Goal: Contribute content: Contribute content

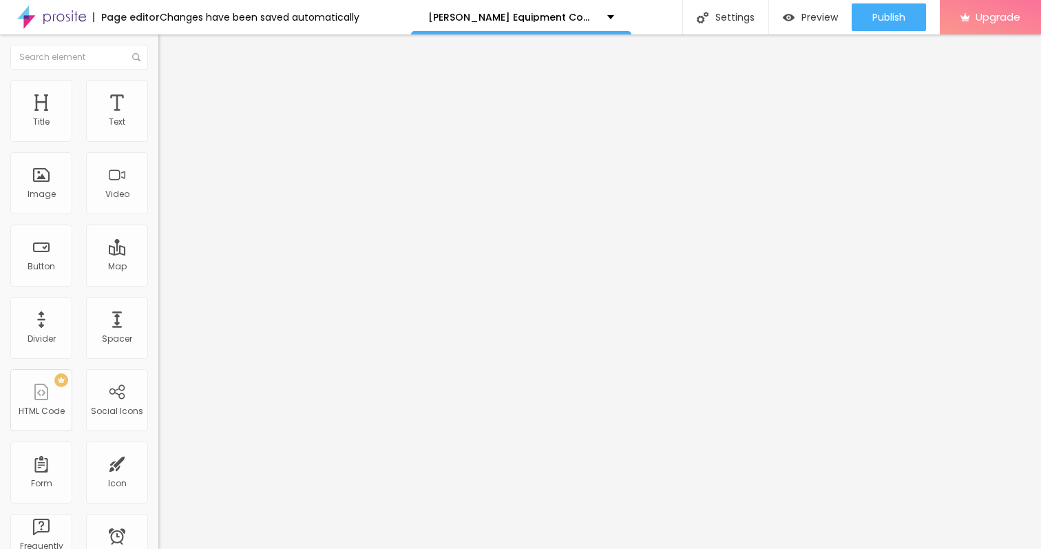
click at [158, 118] on span "Add image" at bounding box center [186, 113] width 56 height 12
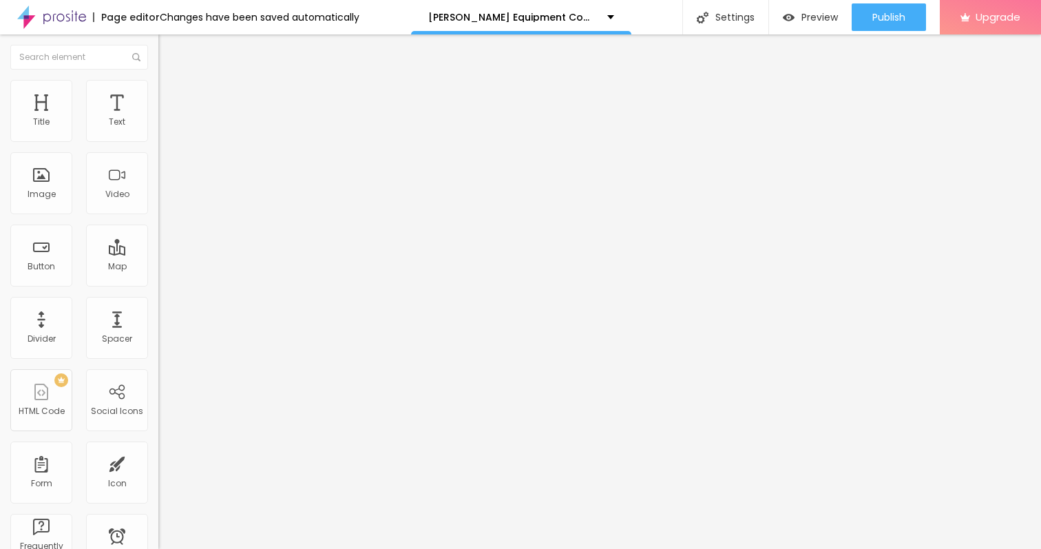
click at [232, 116] on img at bounding box center [236, 111] width 8 height 8
click at [158, 118] on span "Add image" at bounding box center [186, 113] width 56 height 12
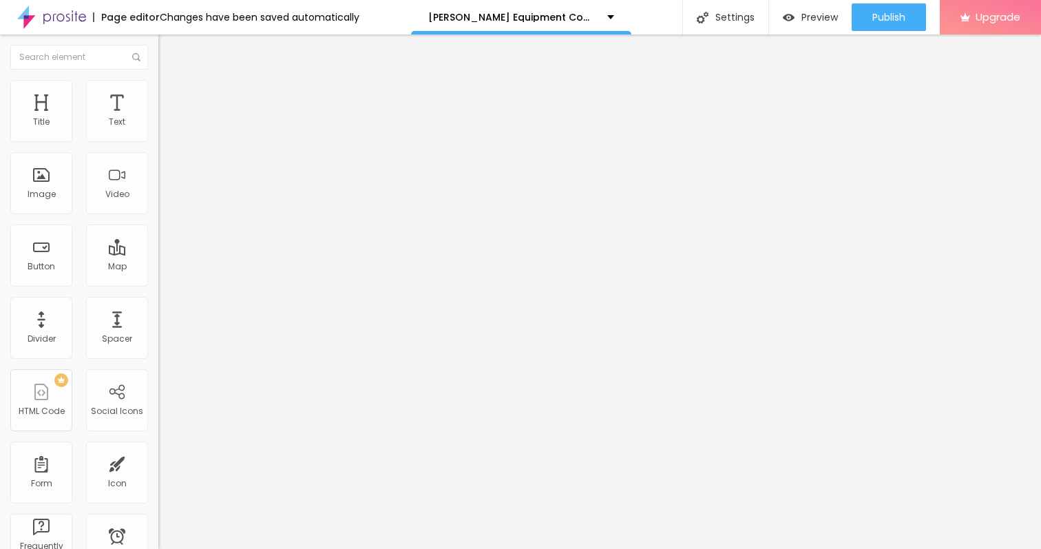
click at [171, 95] on span "Style" at bounding box center [181, 89] width 20 height 12
click at [158, 143] on div at bounding box center [237, 136] width 158 height 12
type input "60"
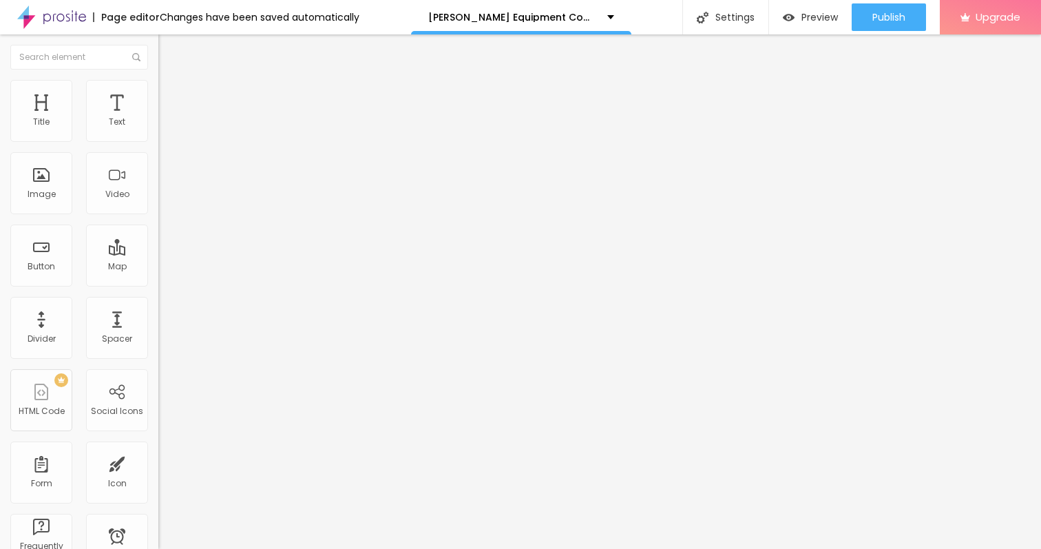
click at [158, 141] on input "range" at bounding box center [202, 135] width 89 height 11
type input "55"
type input "50"
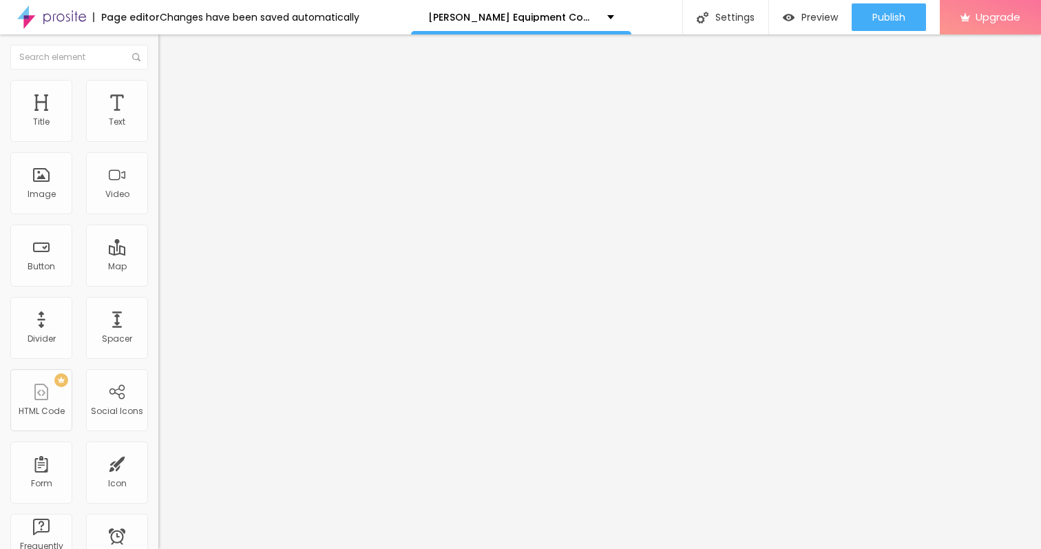
type input "45"
type input "50"
drag, startPoint x: 86, startPoint y: 147, endPoint x: 71, endPoint y: 151, distance: 15.7
type input "50"
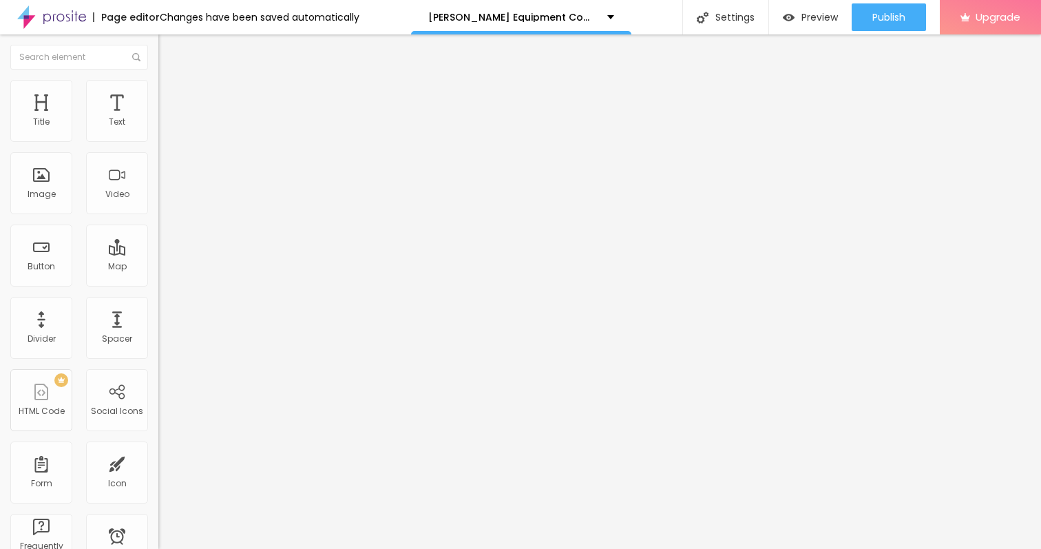
click at [158, 141] on input "range" at bounding box center [202, 135] width 89 height 11
click at [158, 94] on li "Advanced" at bounding box center [237, 101] width 158 height 14
type input "14"
type input "15"
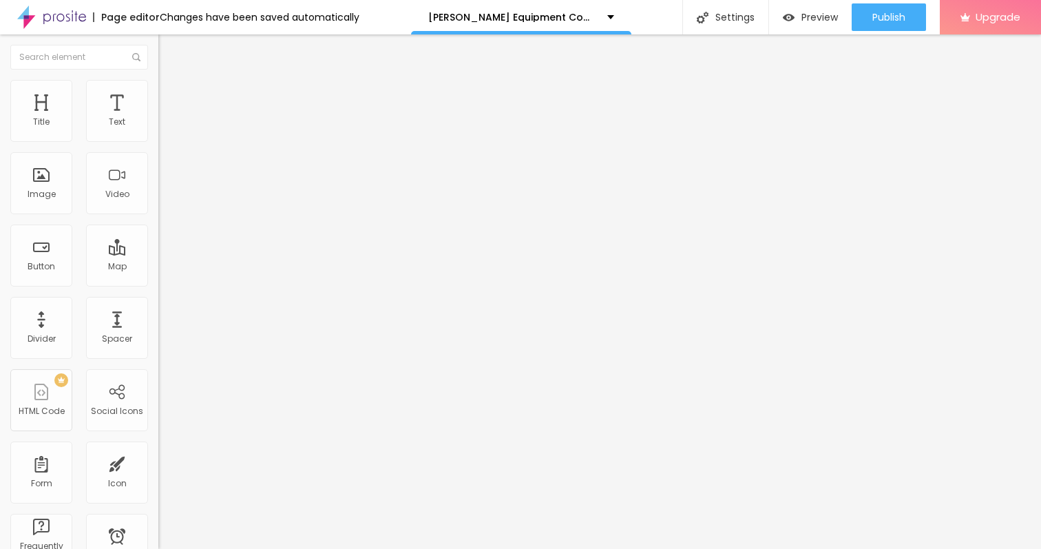
type input "15"
click at [158, 267] on input "range" at bounding box center [202, 272] width 89 height 11
type input "9"
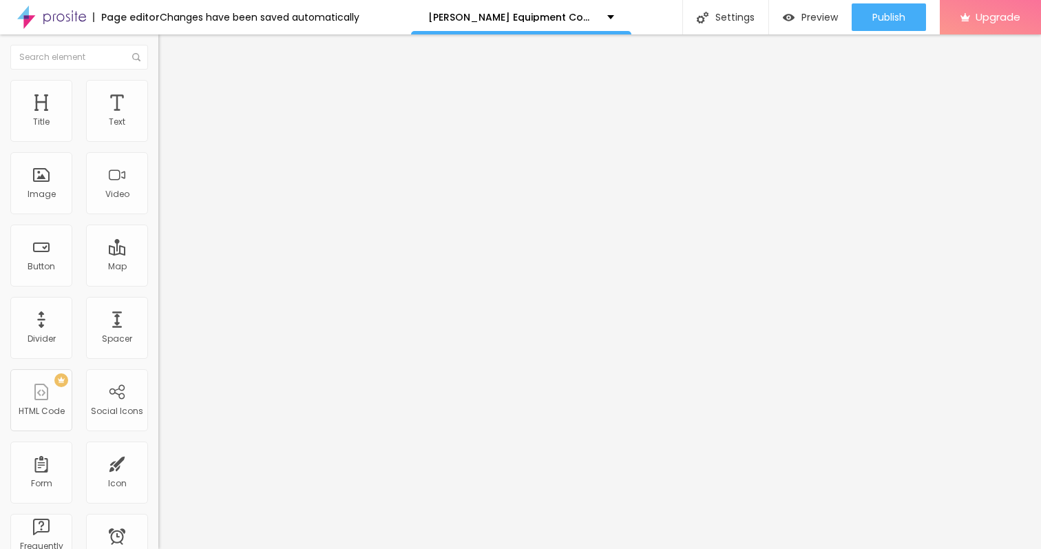
type input "10"
type input "11"
type input "12"
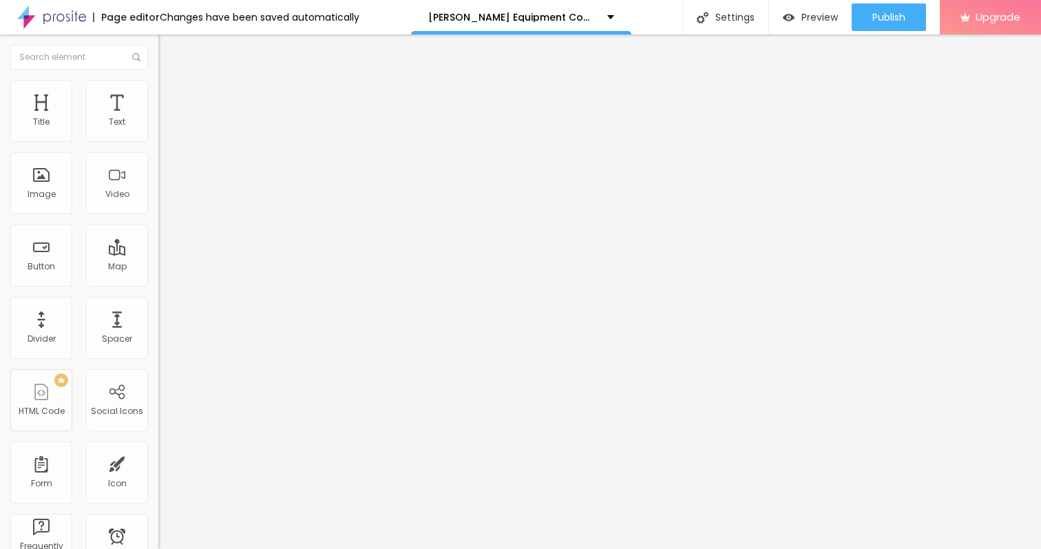
type input "12"
type input "13"
type input "14"
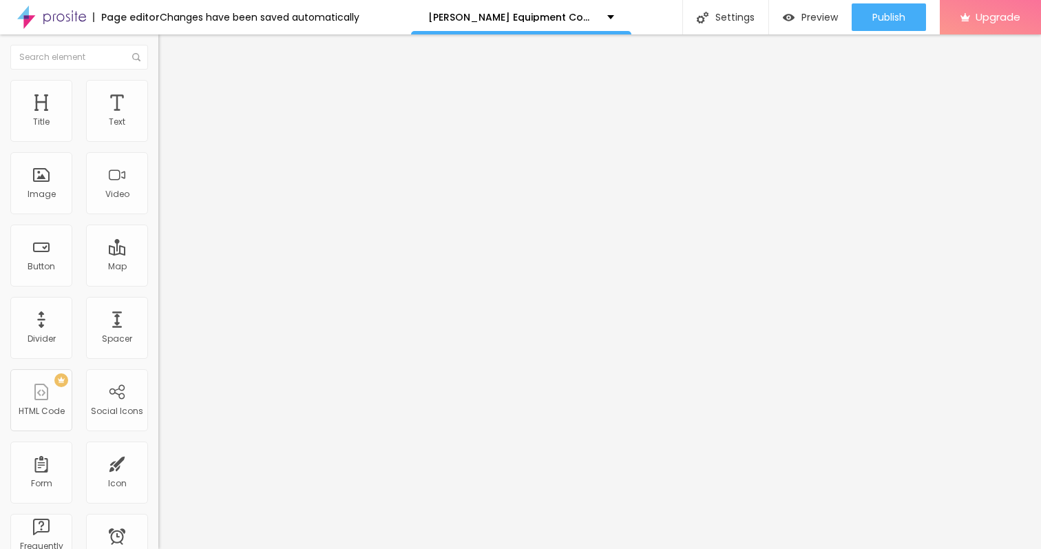
type input "15"
type input "16"
type input "17"
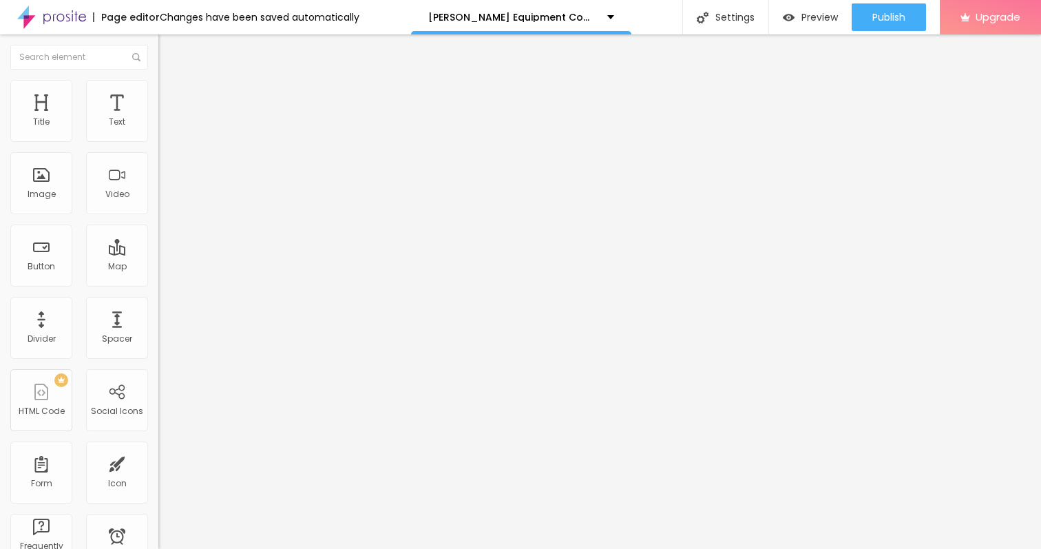
type input "17"
type input "18"
type input "19"
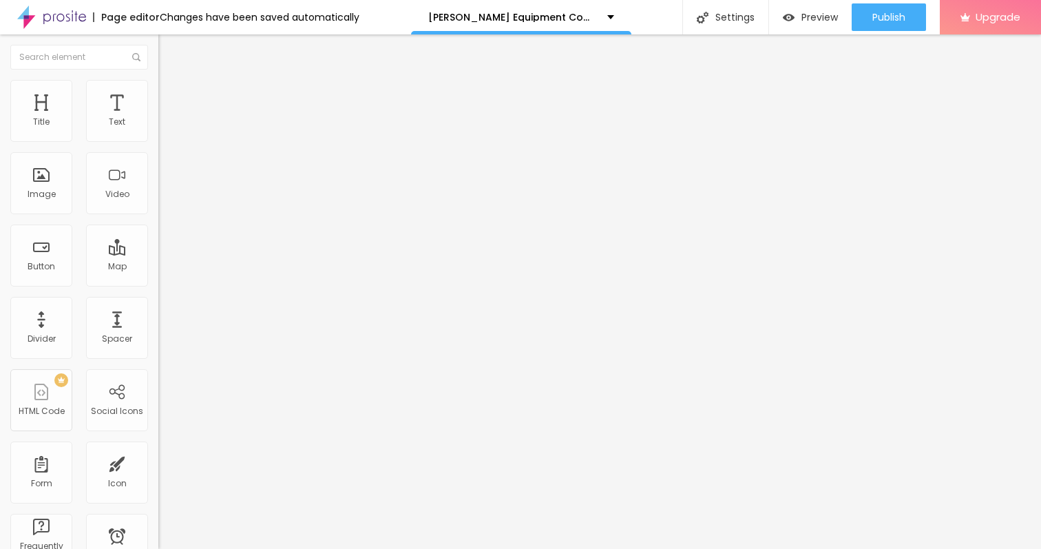
type input "20"
type input "22"
type input "23"
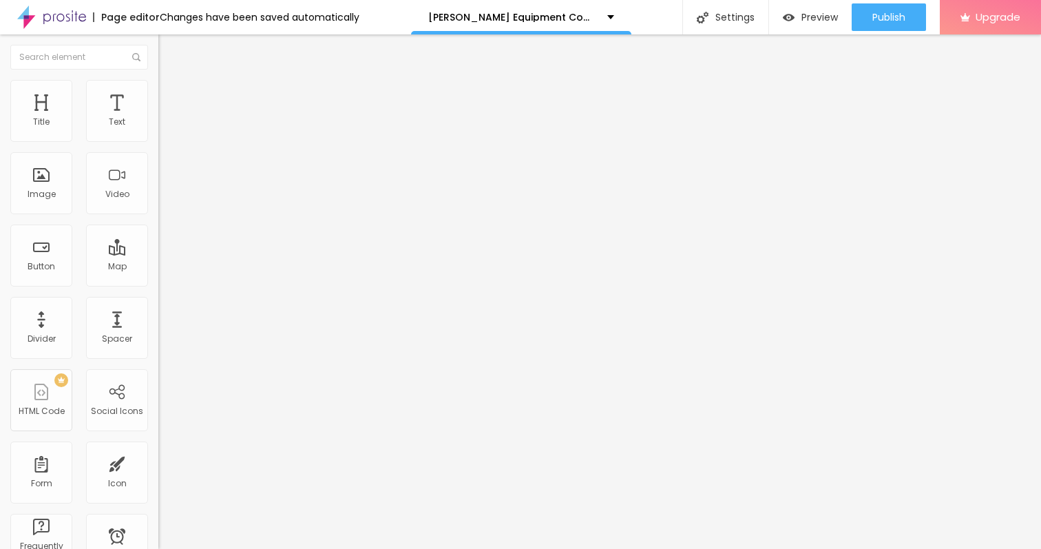
type input "23"
type input "24"
type input "25"
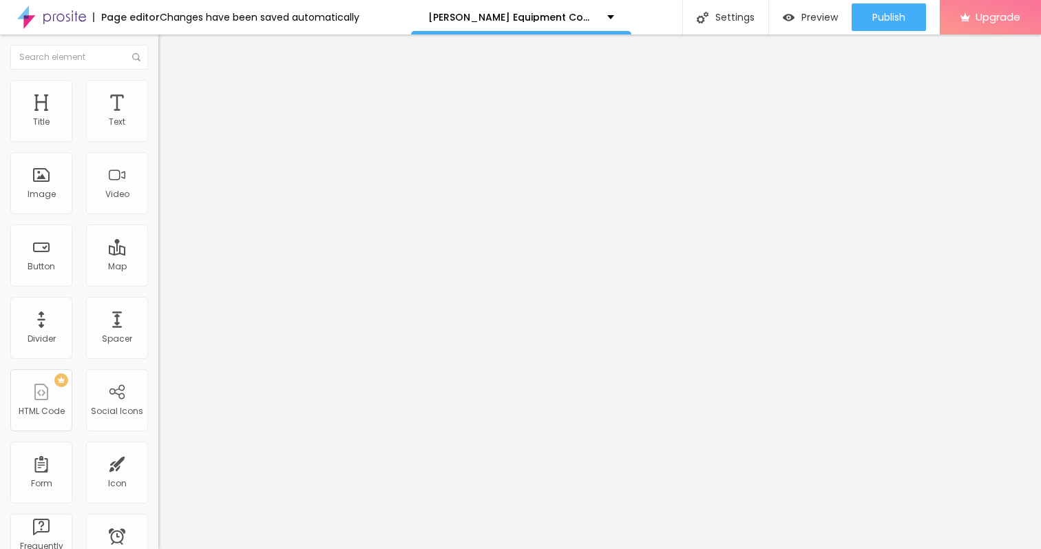
type input "26"
type input "27"
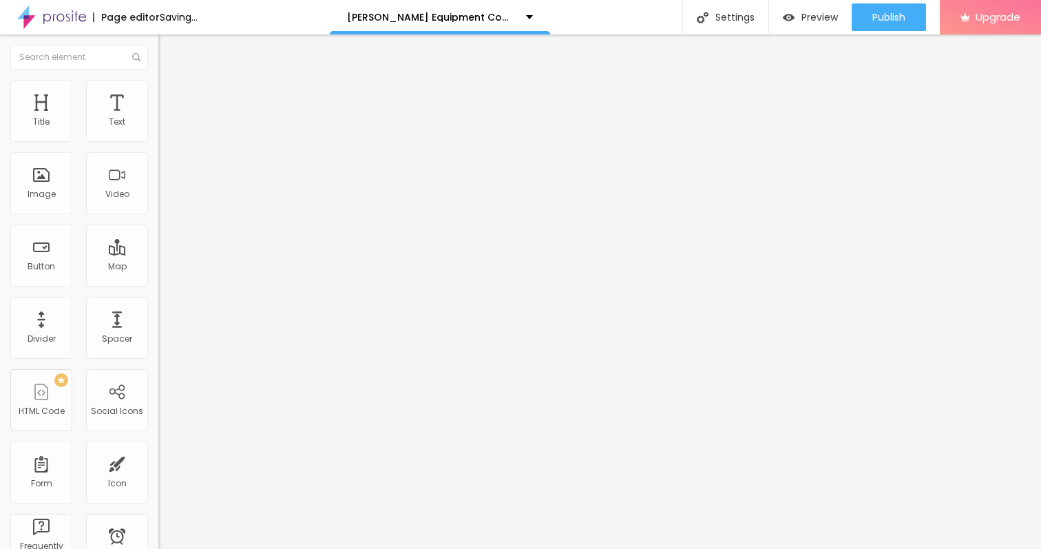
type input "28"
type input "29"
type input "30"
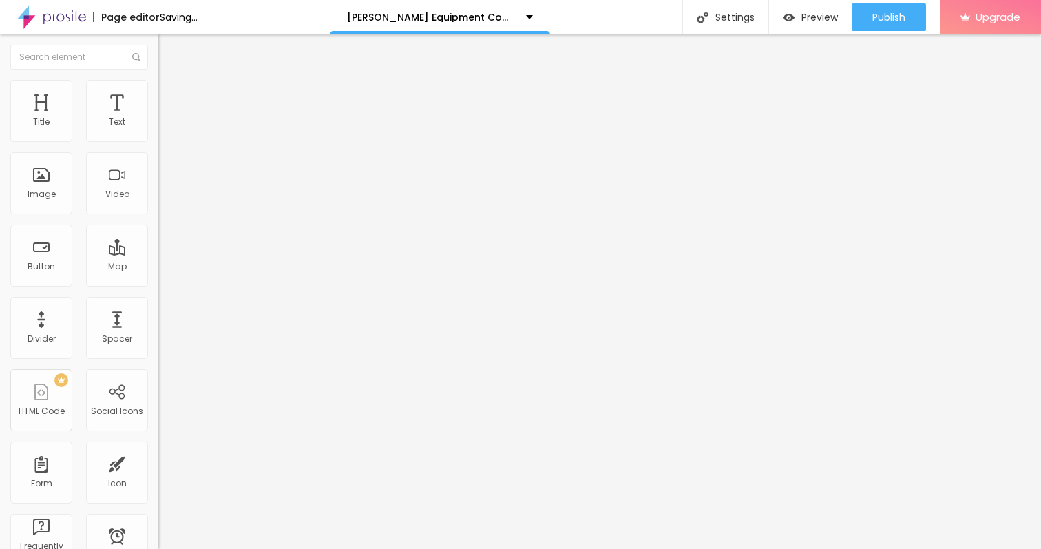
type input "30"
type input "31"
type input "32"
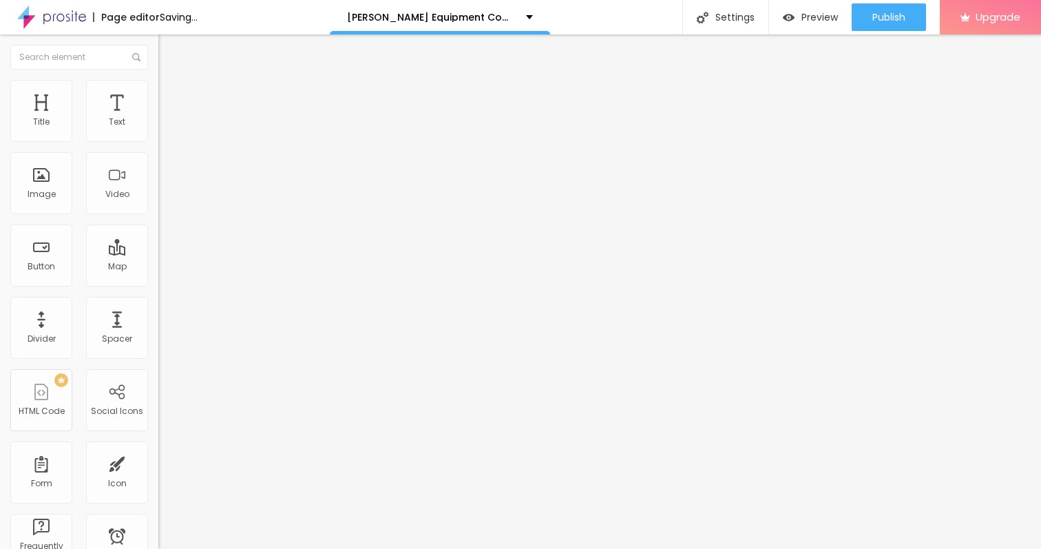
type input "33"
type input "34"
type input "35"
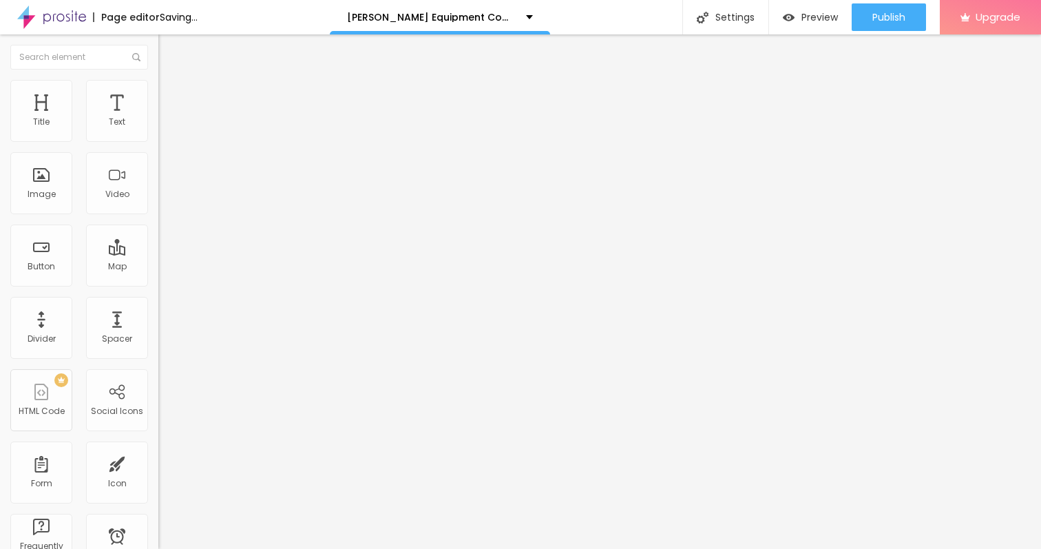
type input "35"
type input "36"
type input "37"
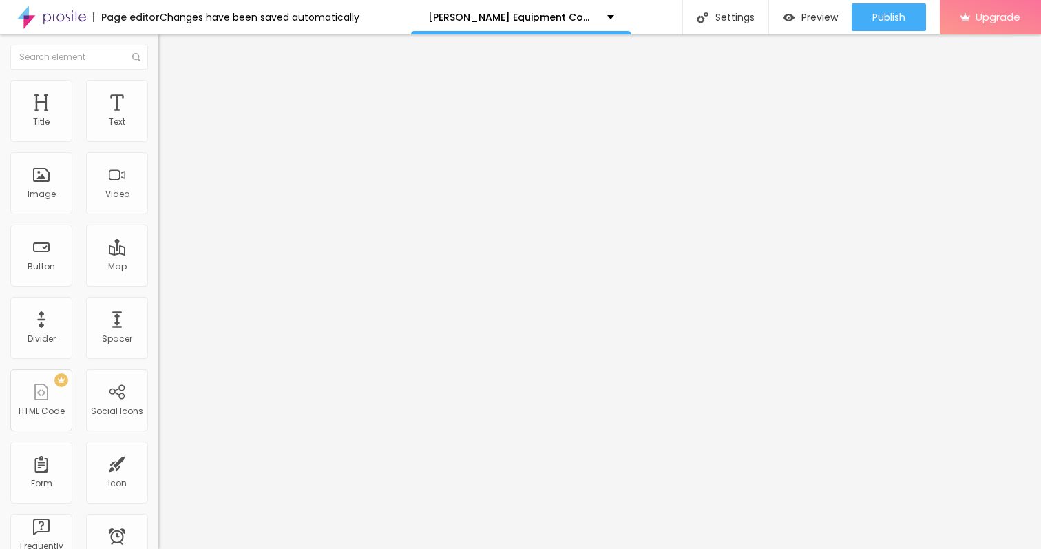
type input "38"
type input "37"
type input "36"
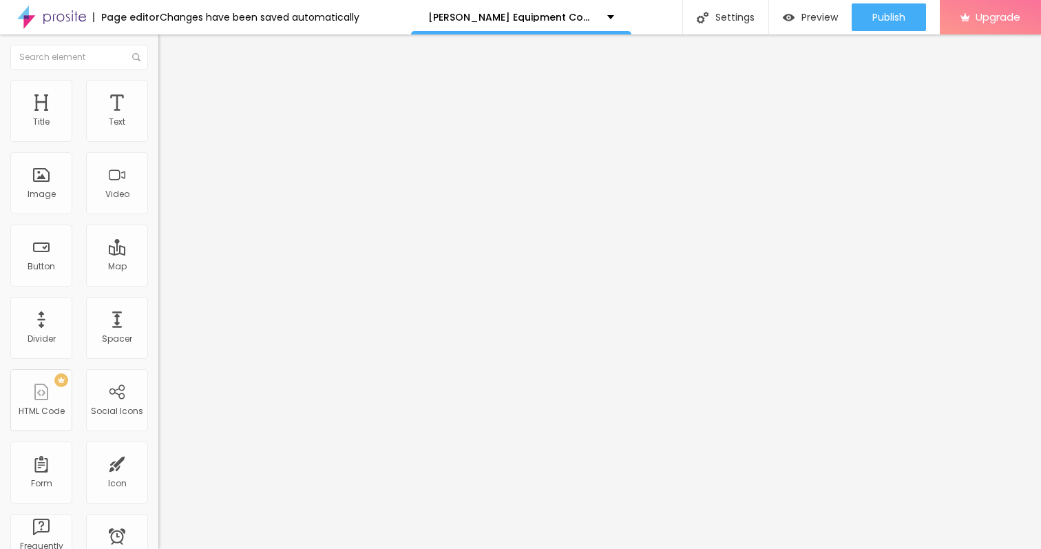
type input "36"
type input "35"
type input "34"
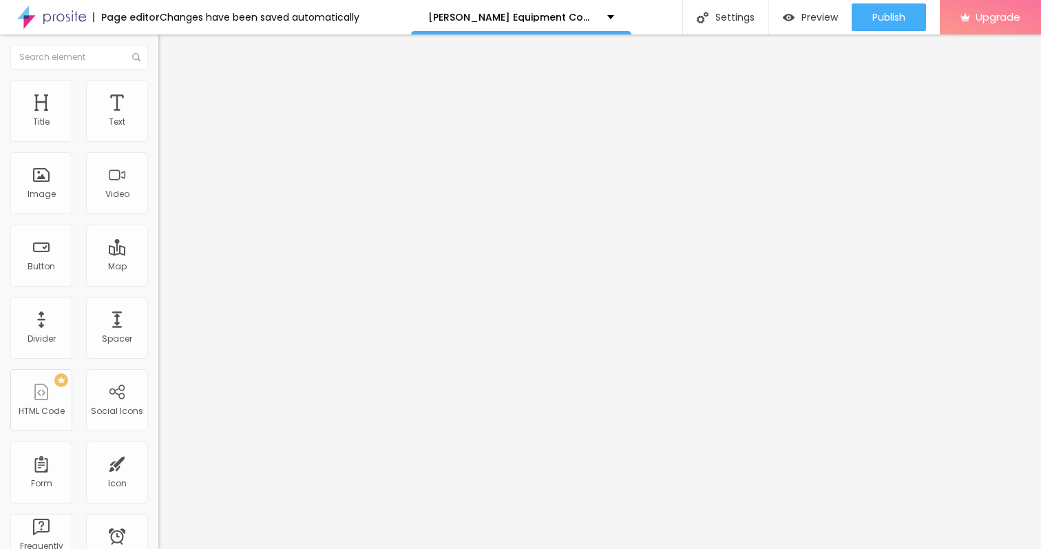
type input "33"
type input "32"
type input "31"
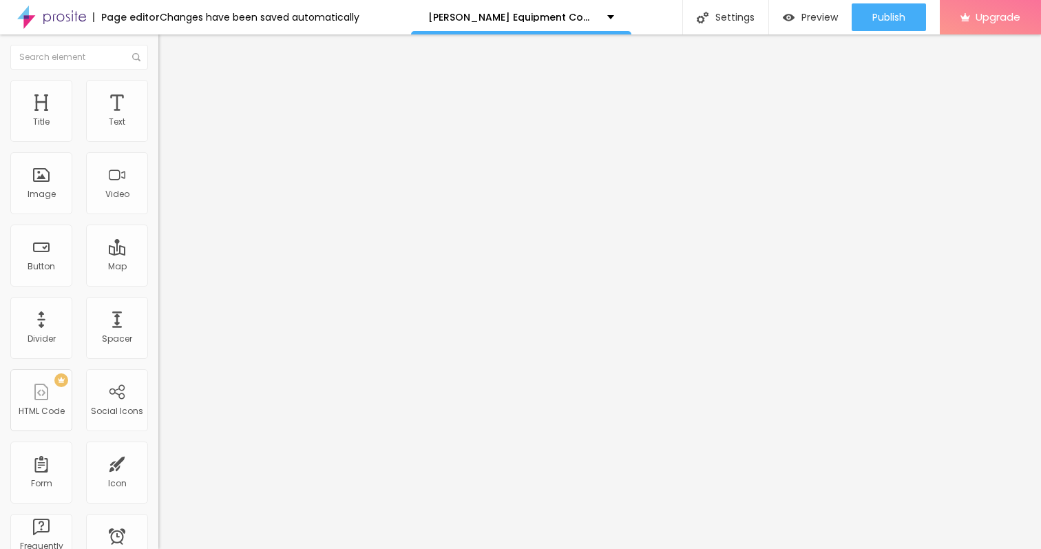
type input "31"
type input "30"
type input "29"
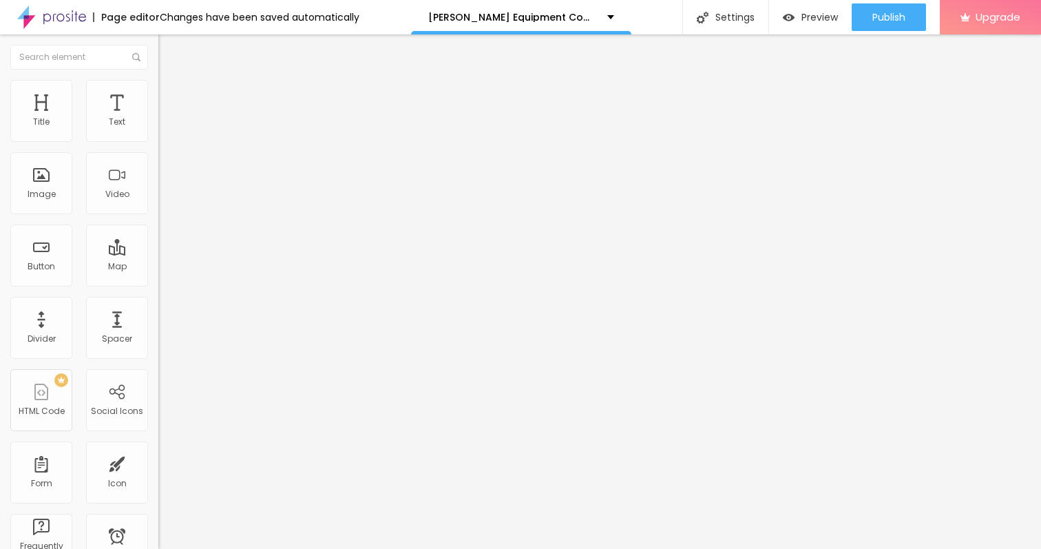
type input "28"
type input "27"
type input "26"
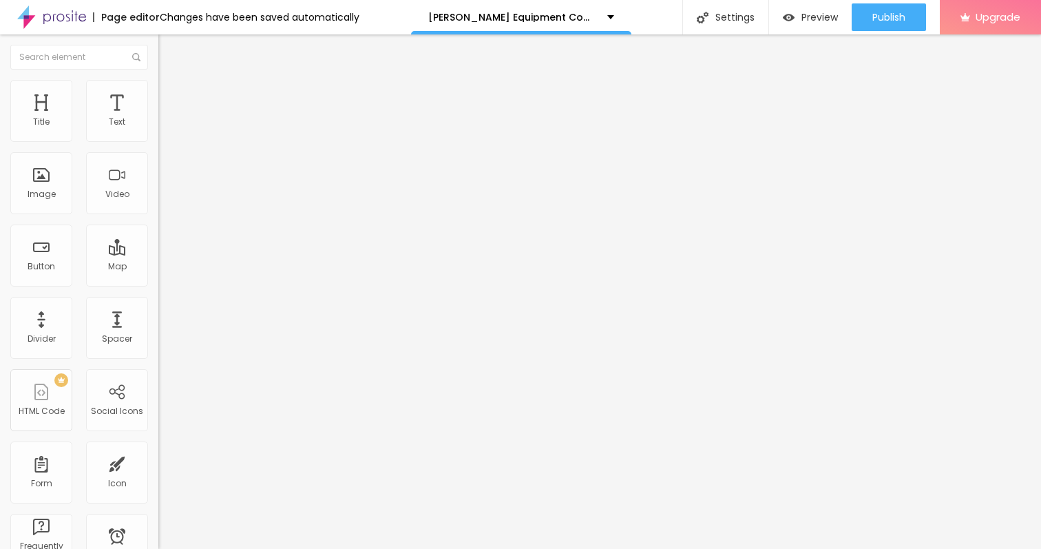
type input "26"
drag, startPoint x: 40, startPoint y: 160, endPoint x: 54, endPoint y: 161, distance: 14.5
type input "26"
click at [158, 462] on input "range" at bounding box center [202, 467] width 89 height 11
click at [171, 95] on span "Style" at bounding box center [181, 89] width 20 height 12
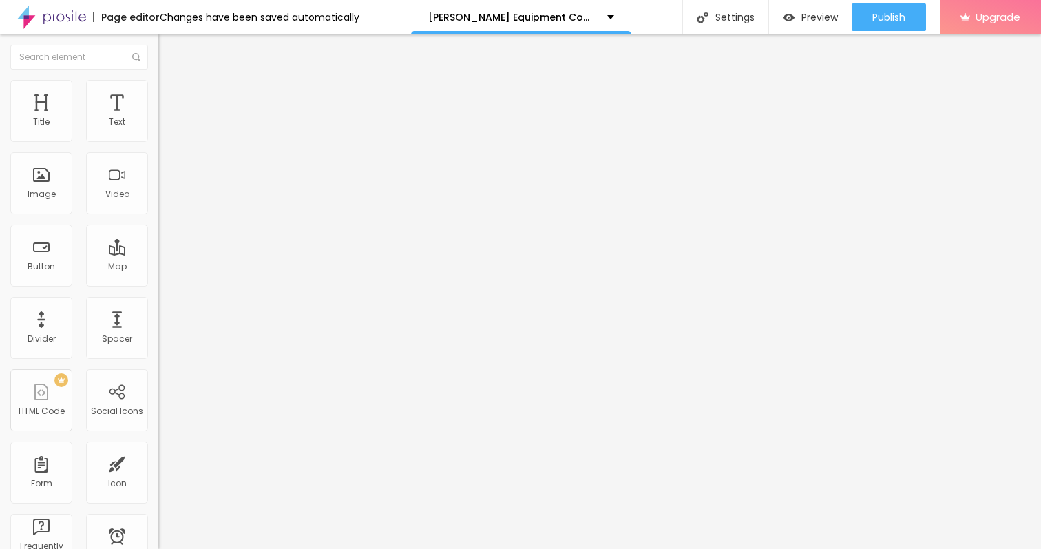
click at [171, 81] on span "Content" at bounding box center [188, 76] width 34 height 12
click at [169, 54] on img "button" at bounding box center [174, 50] width 11 height 11
click at [171, 95] on span "Advanced" at bounding box center [193, 89] width 45 height 12
type input "10"
type input "11"
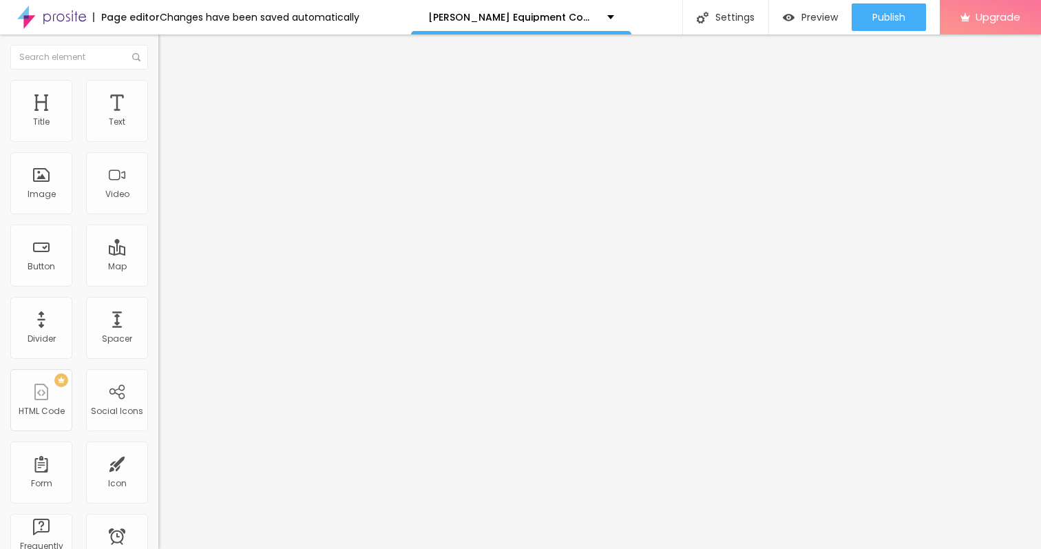
type input "11"
type input "12"
type input "13"
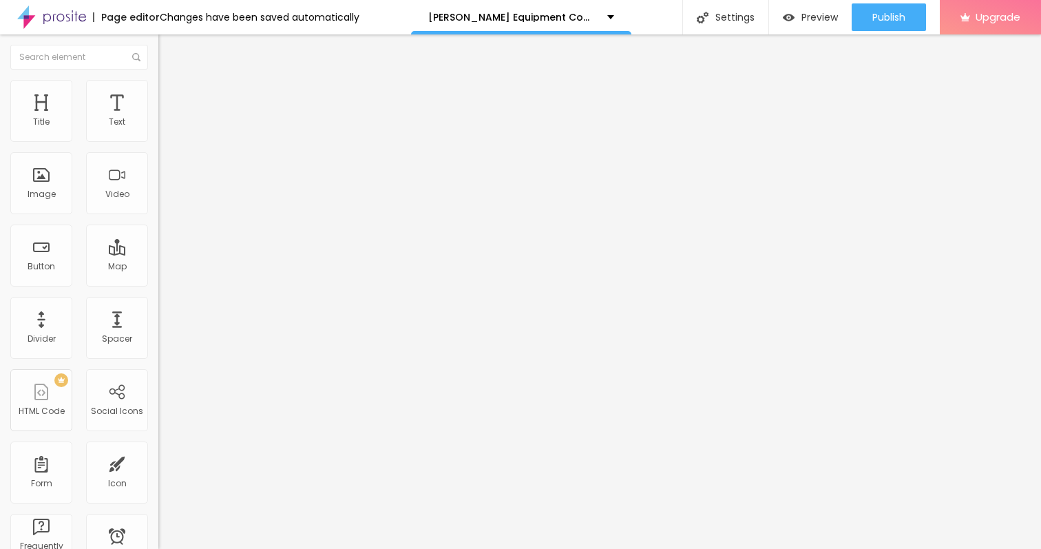
type input "14"
type input "15"
type input "17"
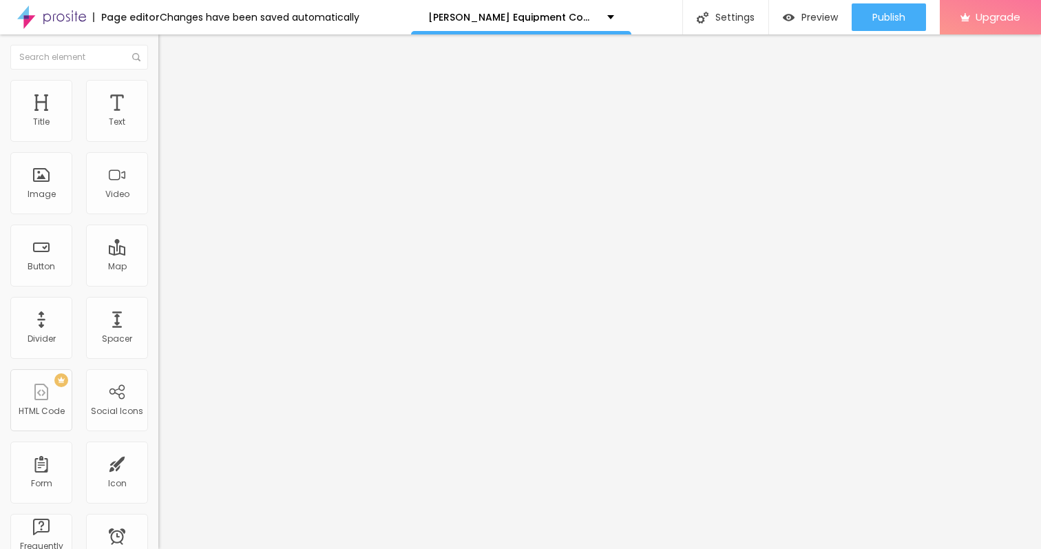
type input "17"
type input "18"
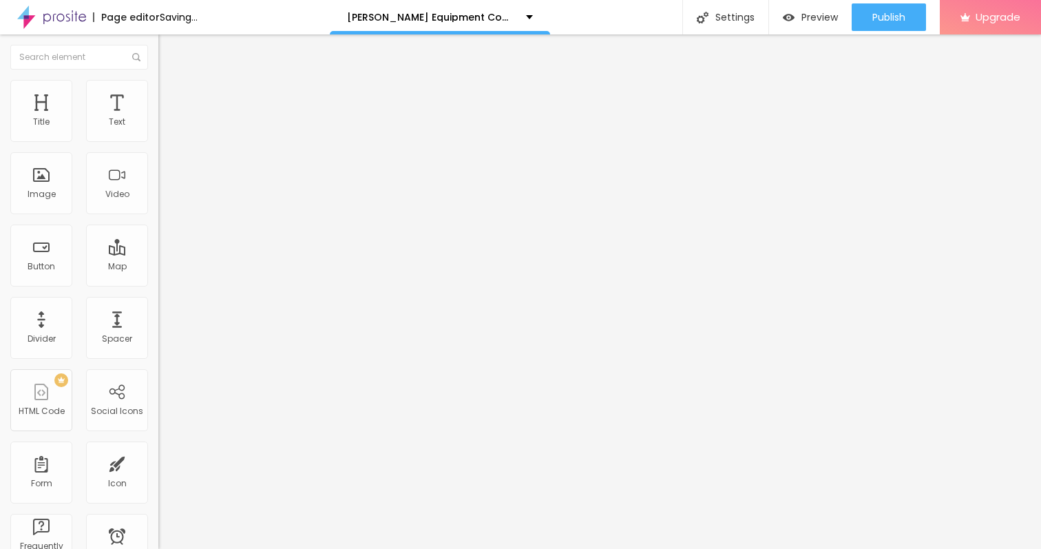
type input "19"
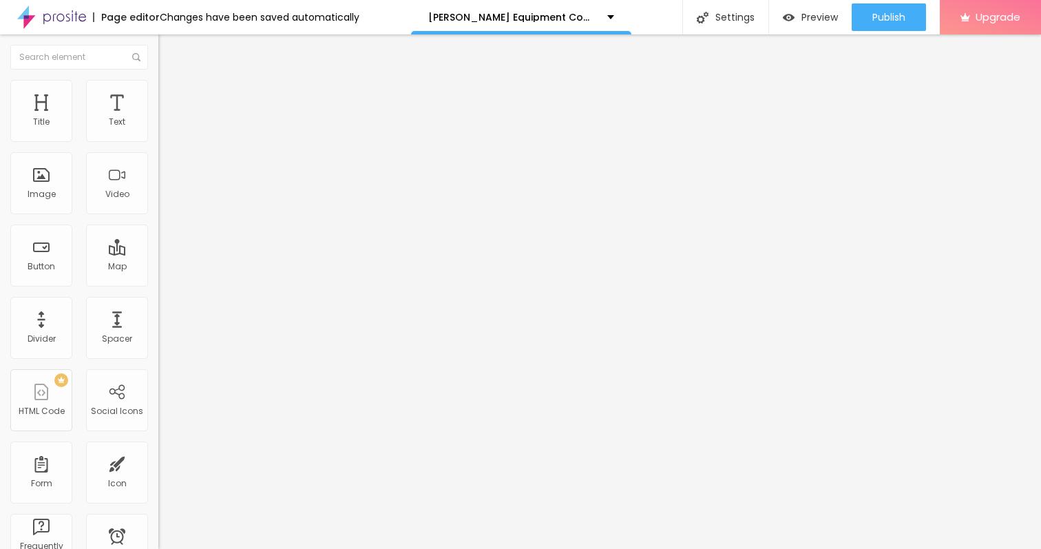
type input "20"
type input "21"
type input "22"
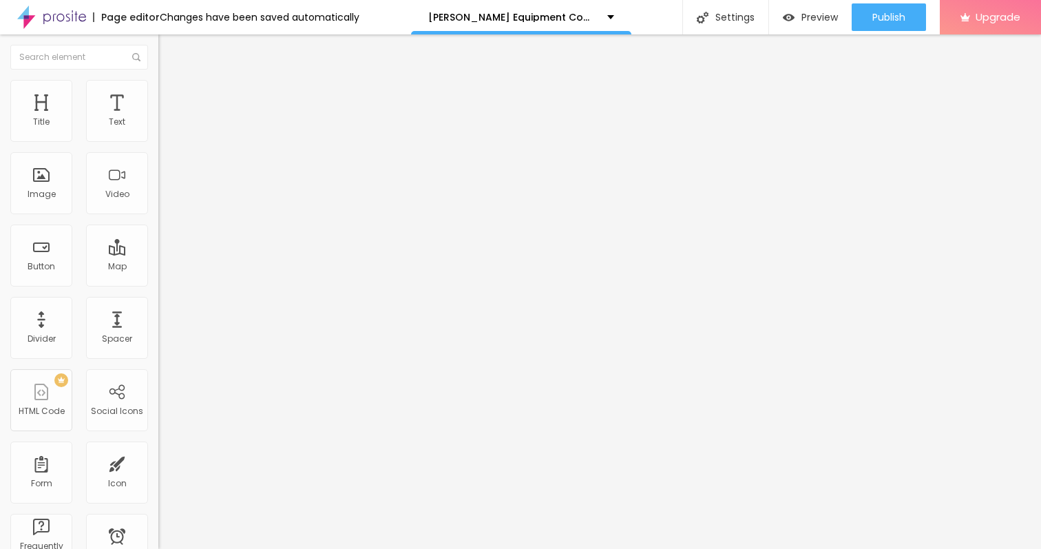
type input "22"
type input "23"
type input "24"
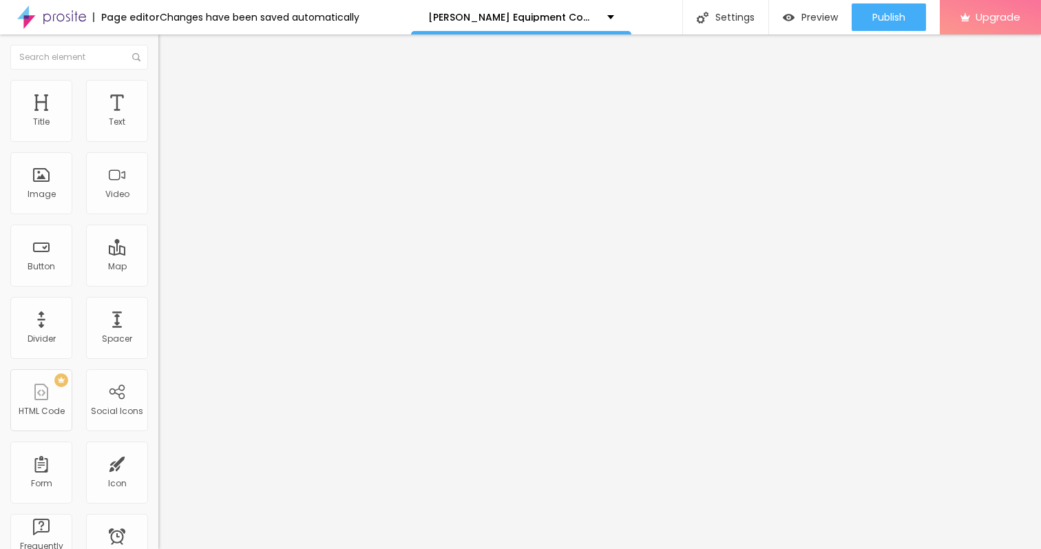
type input "25"
type input "27"
type input "32"
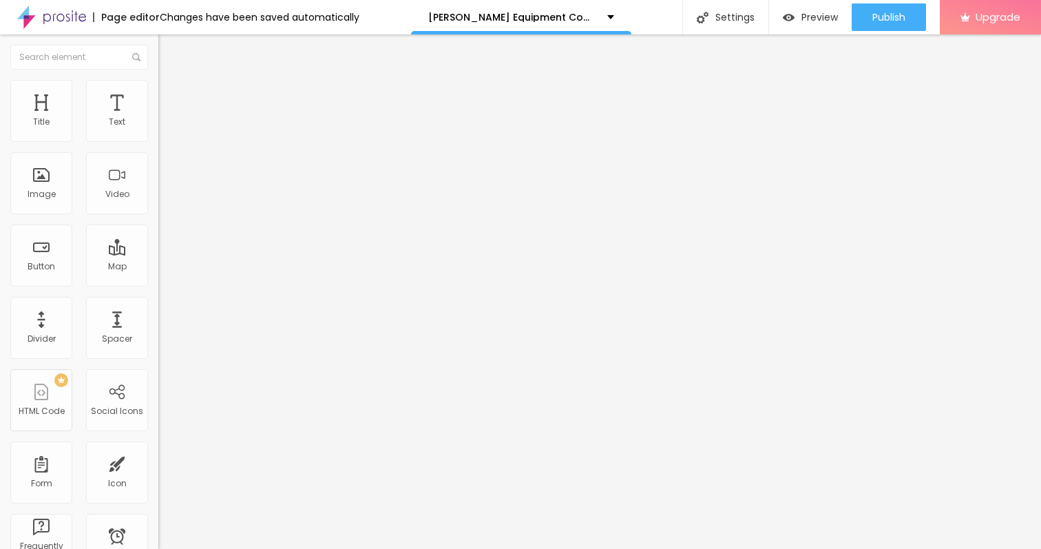
type input "32"
type input "35"
type input "44"
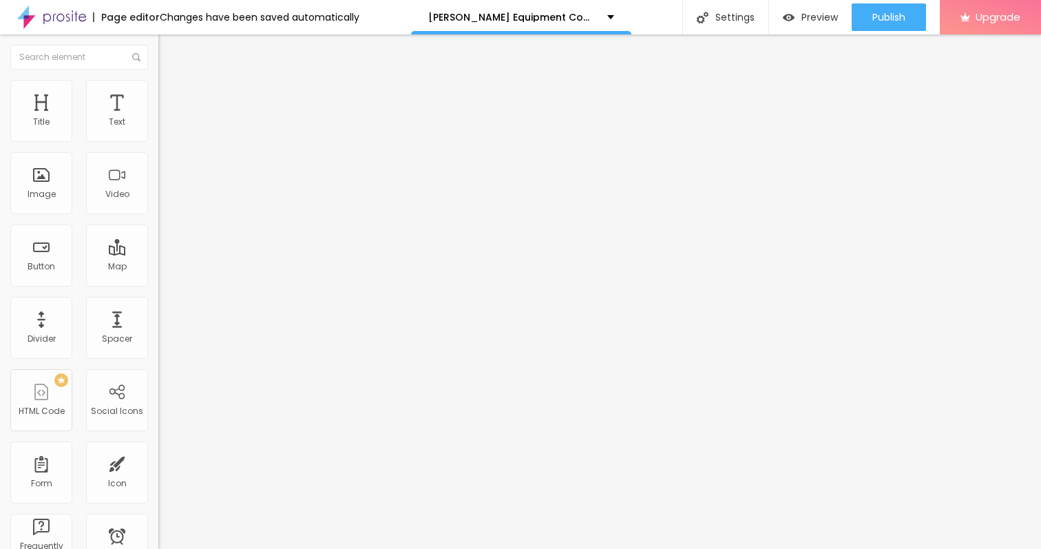
type input "46"
type input "47"
type input "48"
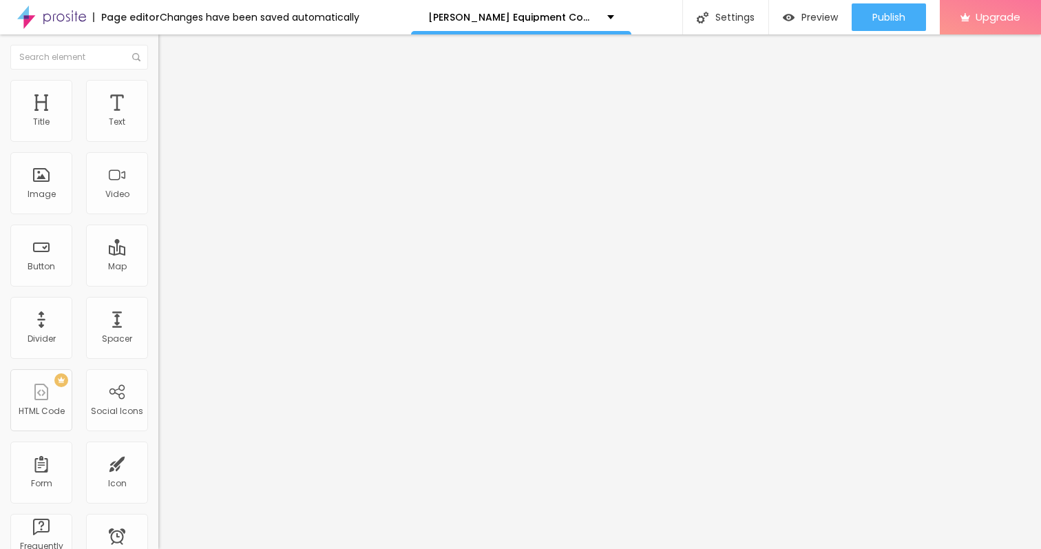
type input "48"
type input "49"
type input "48"
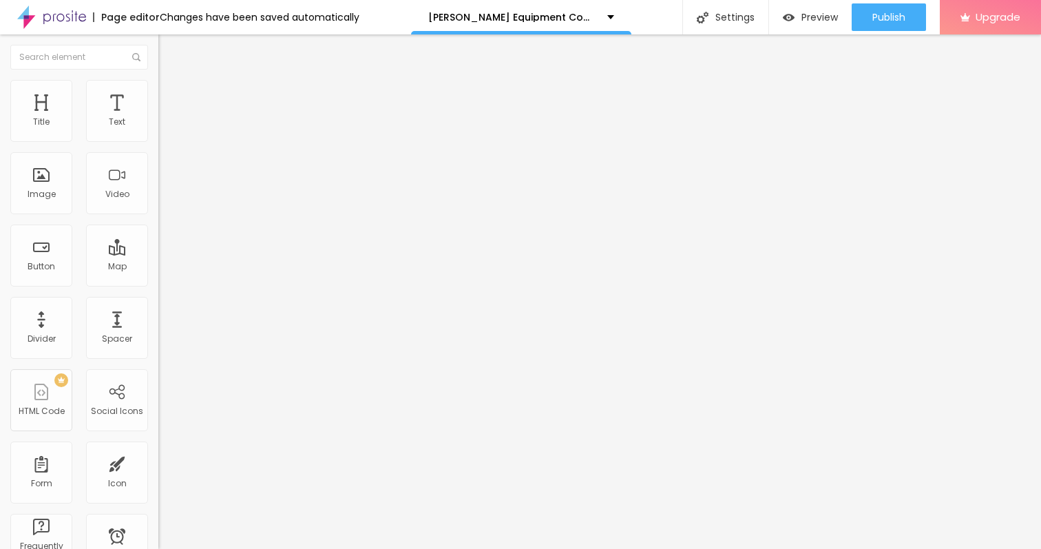
type input "47"
type input "46"
type input "45"
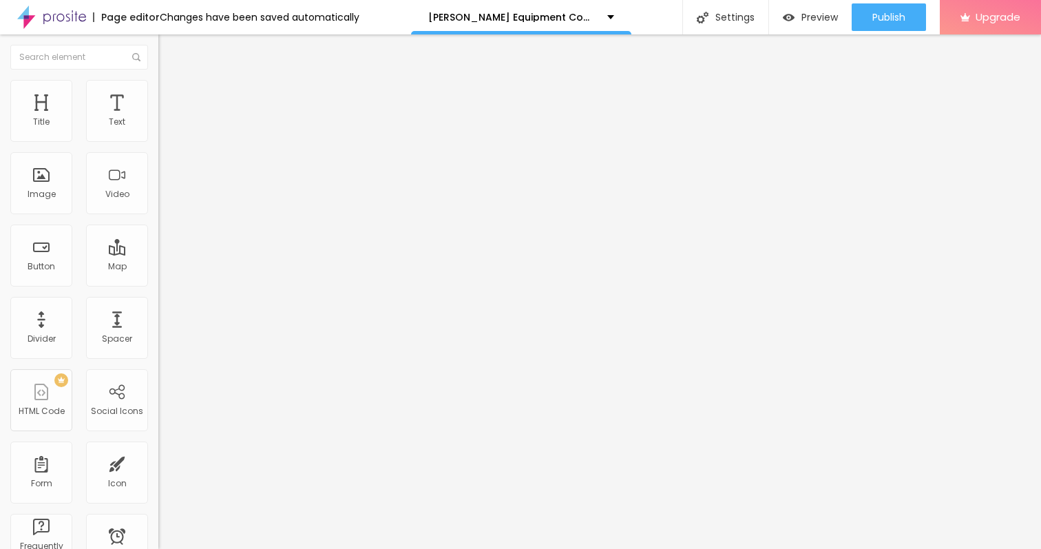
type input "45"
type input "44"
type input "43"
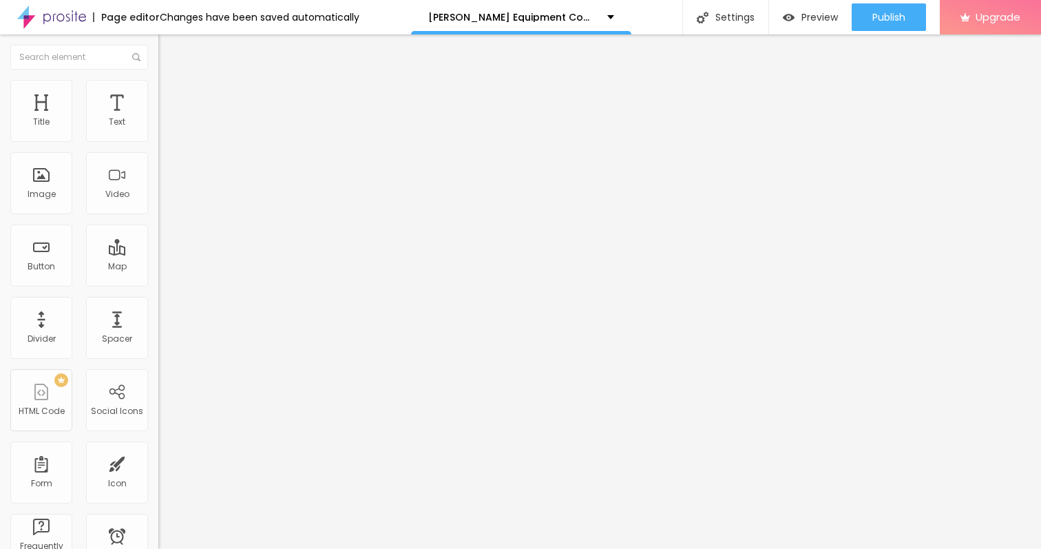
type input "42"
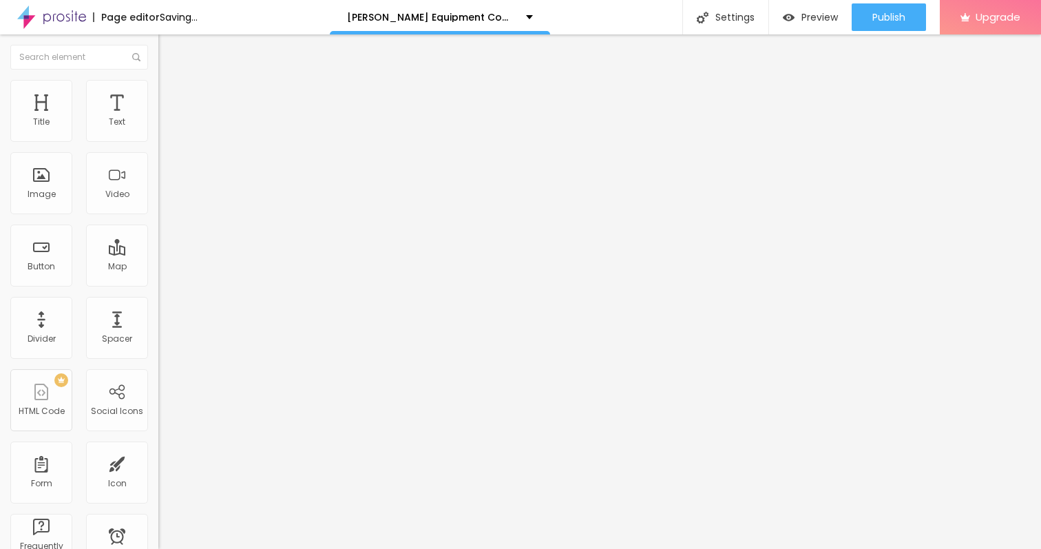
type input "41"
type input "40"
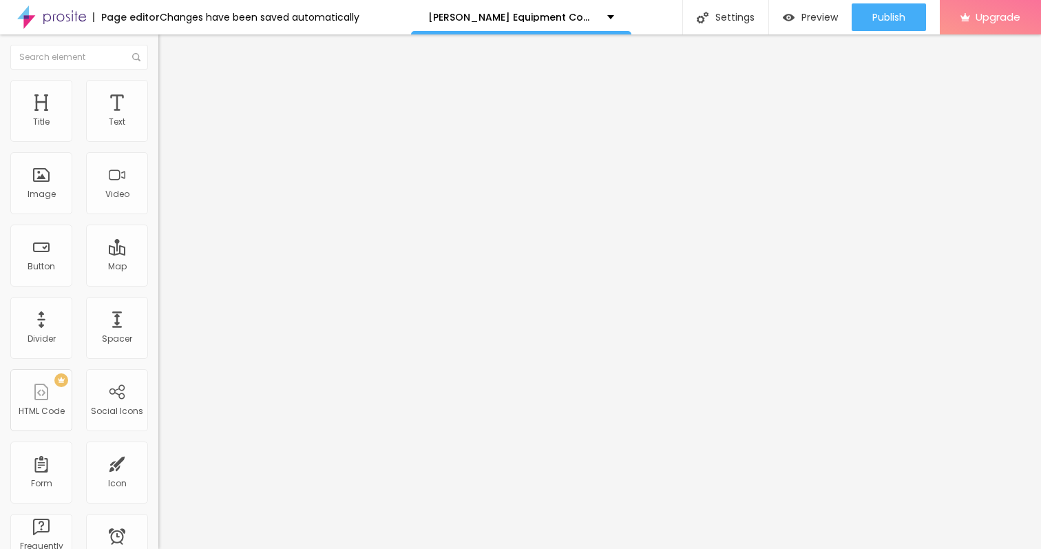
drag, startPoint x: 39, startPoint y: 134, endPoint x: 65, endPoint y: 133, distance: 26.2
type input "40"
click at [158, 253] on input "range" at bounding box center [202, 258] width 89 height 11
click at [158, 94] on li "Advanced" at bounding box center [237, 87] width 158 height 14
type input "8"
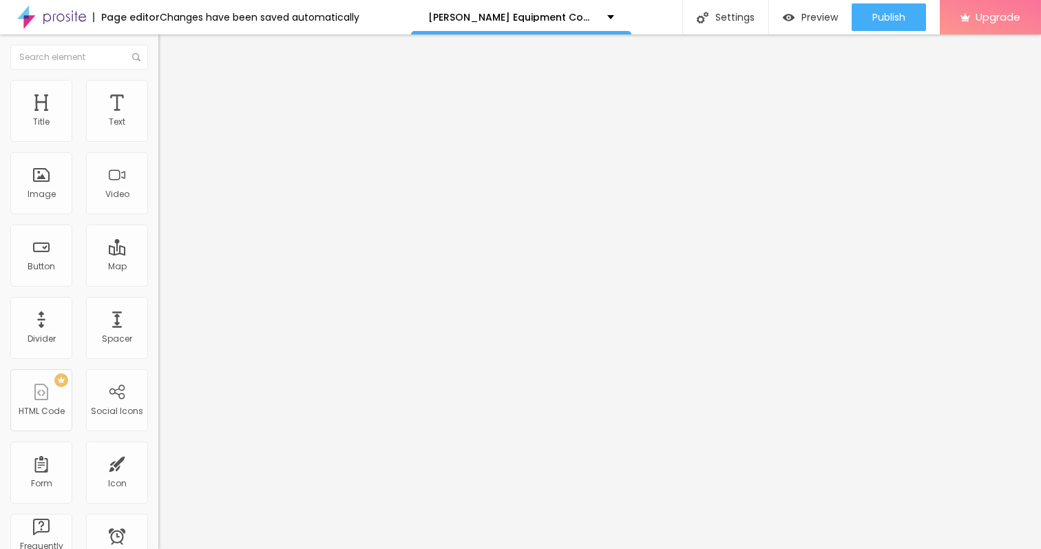
type input "8"
type input "9"
type input "10"
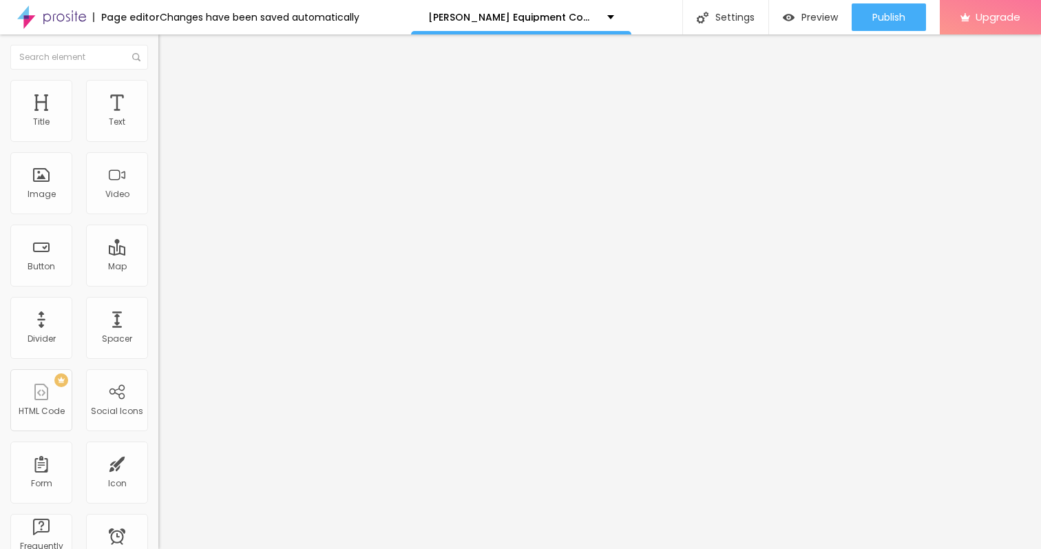
type input "11"
type input "12"
type input "13"
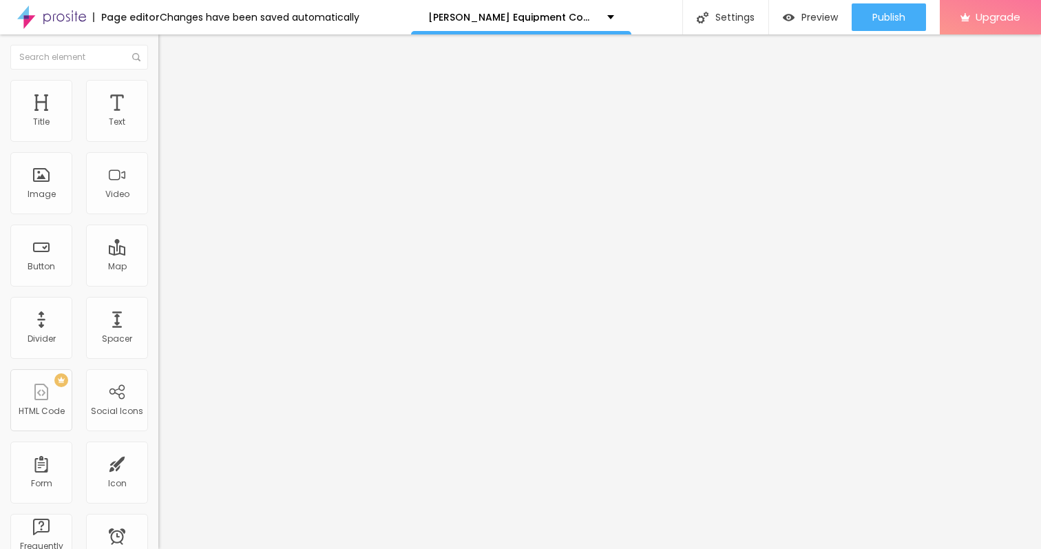
type input "13"
type input "14"
type input "15"
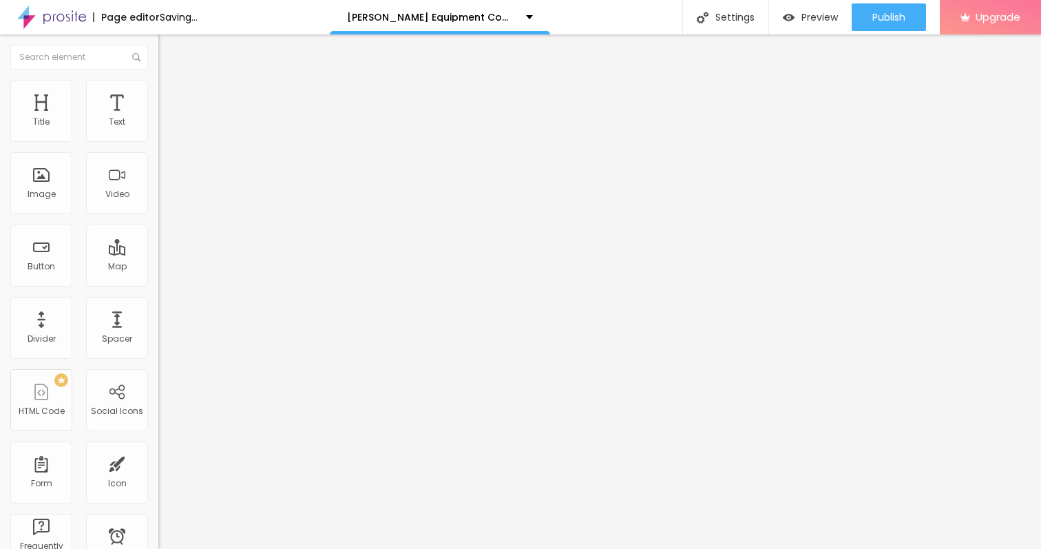
type input "15"
click at [158, 448] on input "range" at bounding box center [202, 453] width 89 height 11
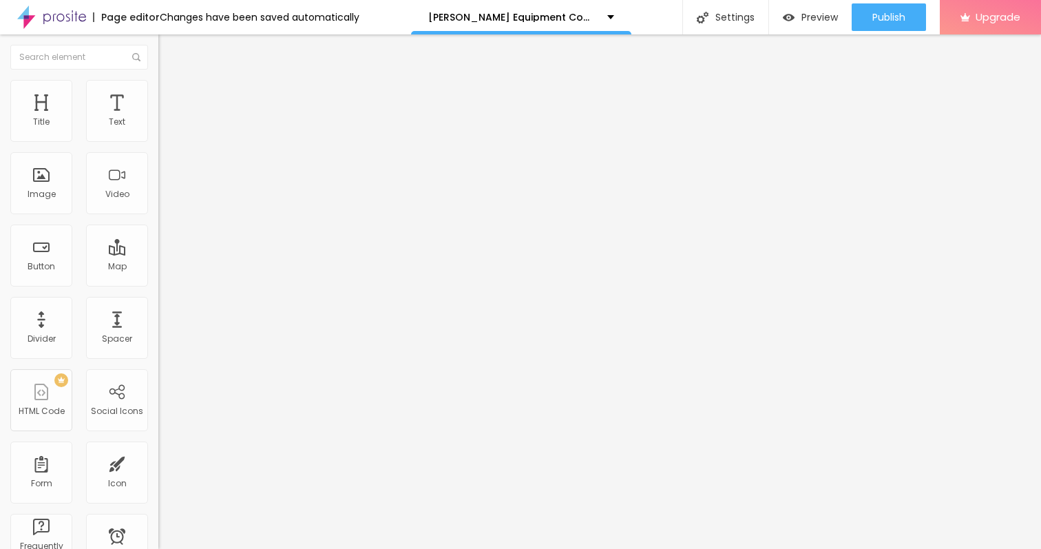
click at [171, 81] on span "Style" at bounding box center [181, 76] width 20 height 12
click at [169, 123] on icon "button" at bounding box center [170, 121] width 3 height 3
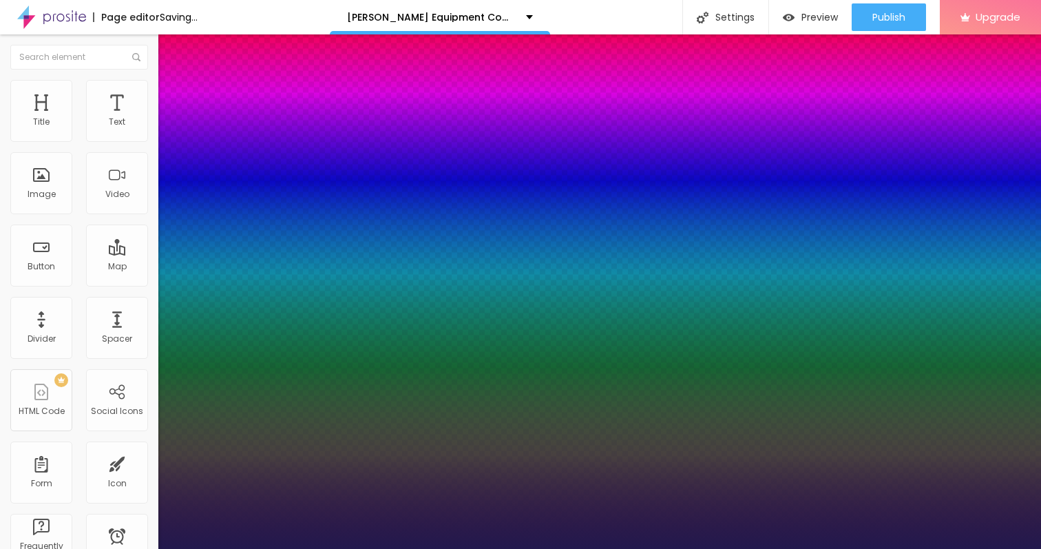
type input "1"
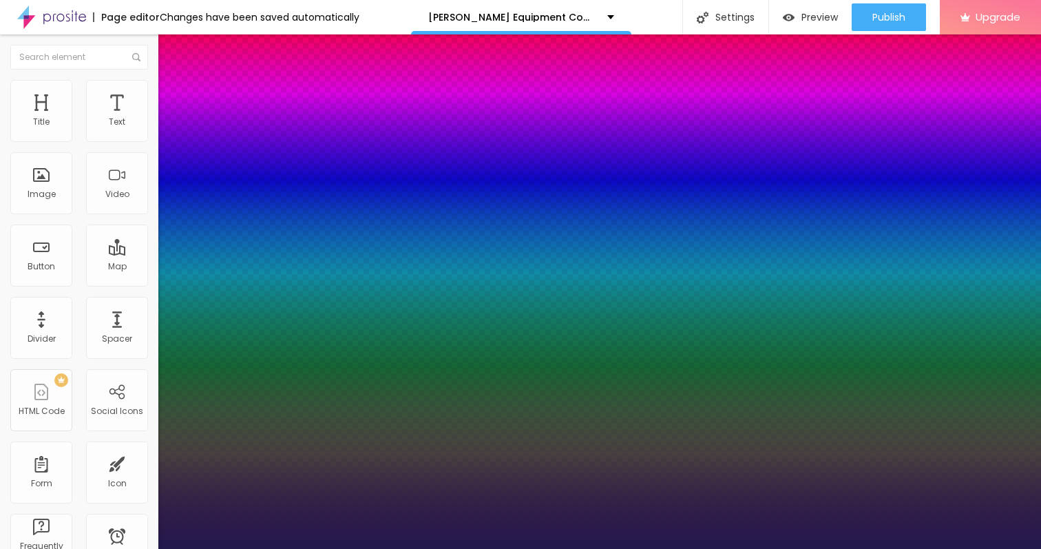
type input "16"
type input "1"
type input "17"
type input "1"
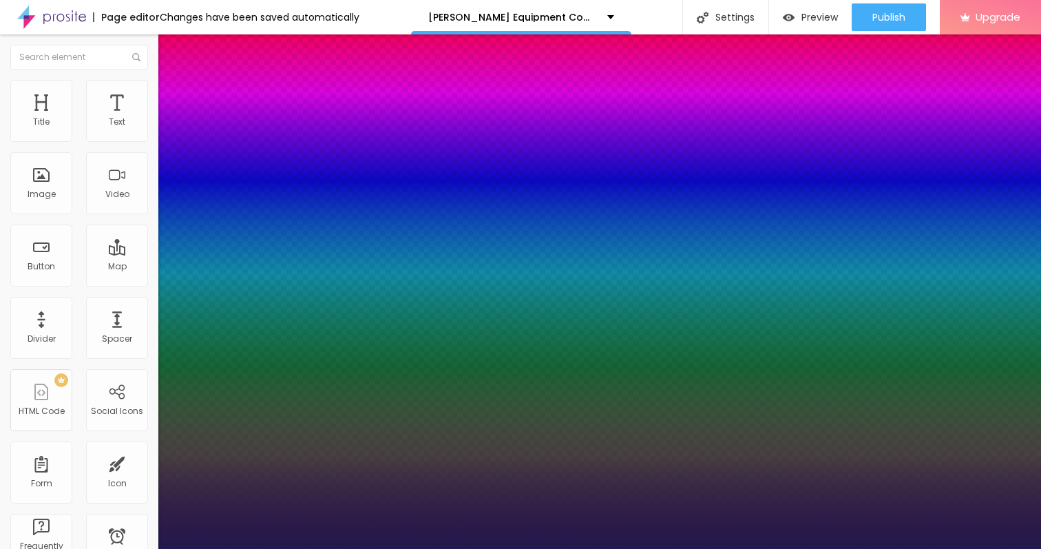
type input "18"
type input "1"
type input "19"
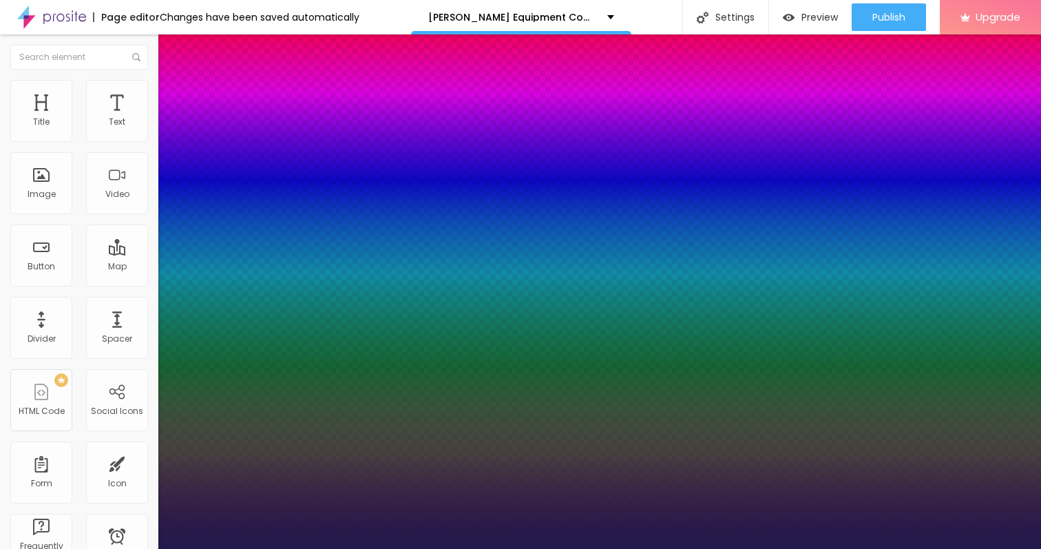
type input "1"
type input "20"
type input "1"
type input "21"
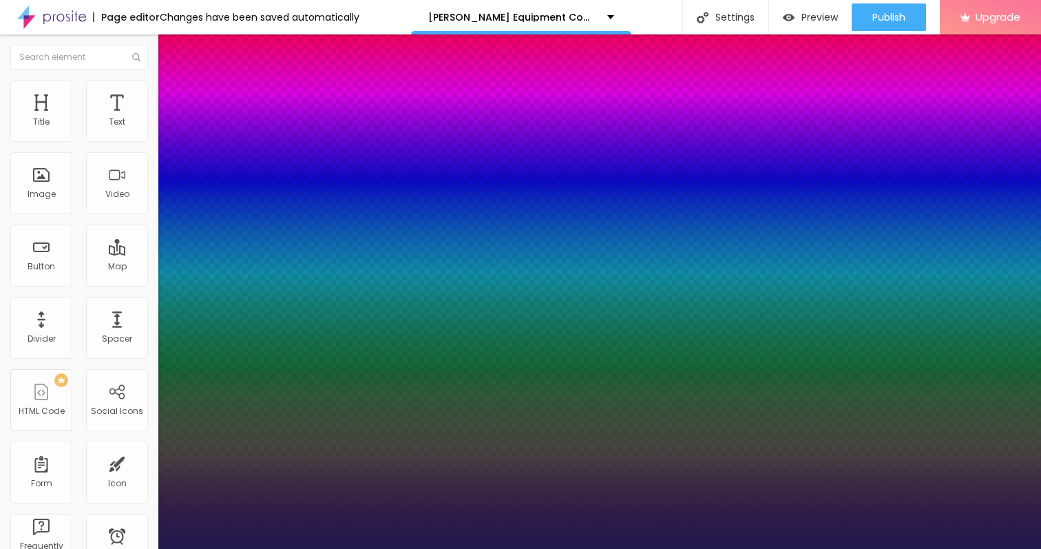
type input "21"
type input "1"
type input "22"
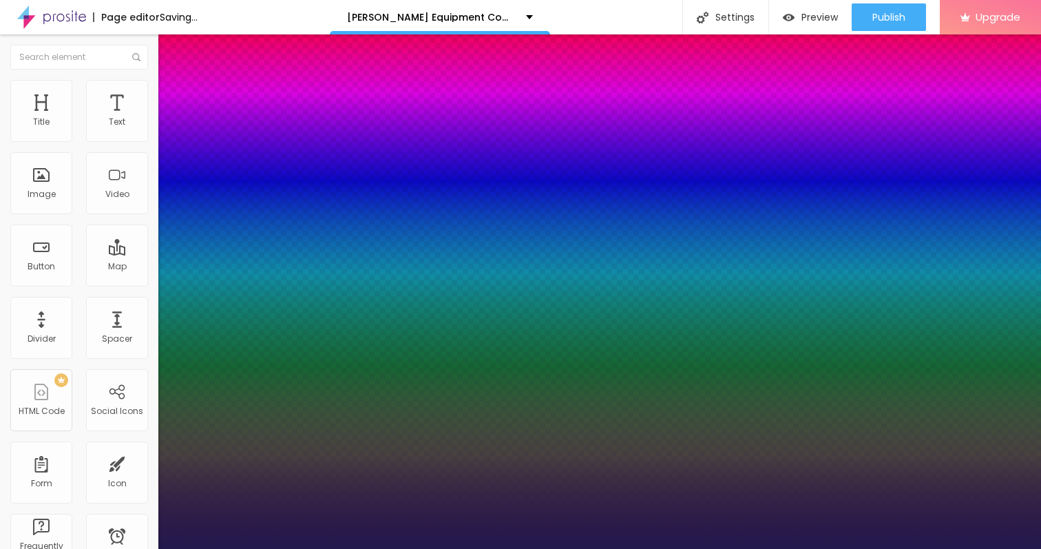
type input "1"
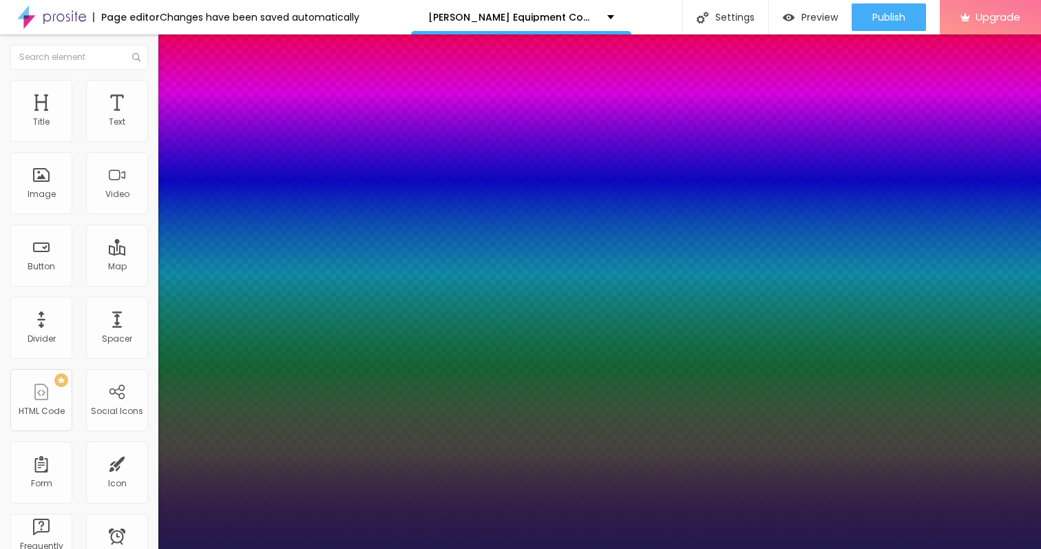
drag, startPoint x: 184, startPoint y: 231, endPoint x: 195, endPoint y: 231, distance: 11.0
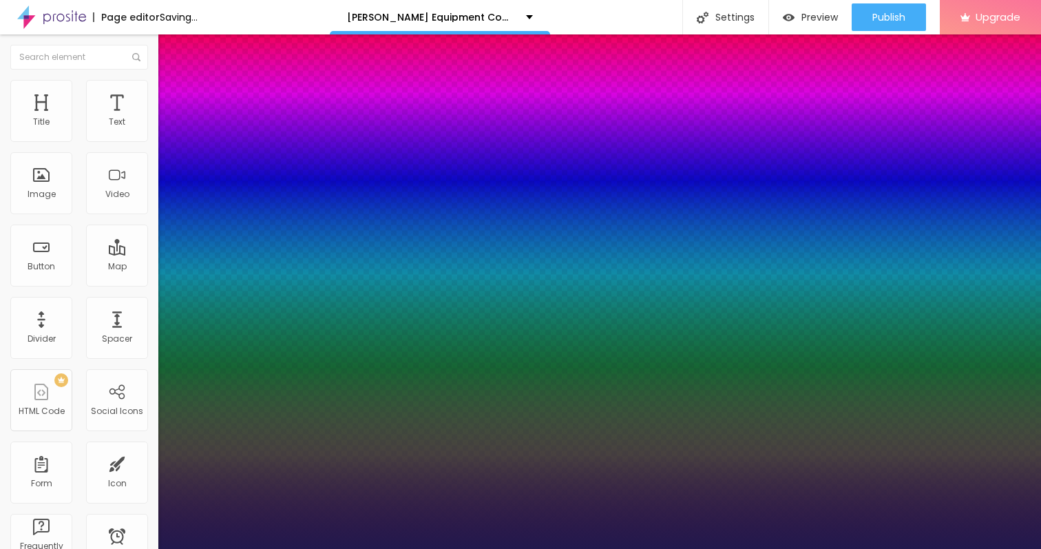
drag, startPoint x: 180, startPoint y: 265, endPoint x: 196, endPoint y: 262, distance: 16.8
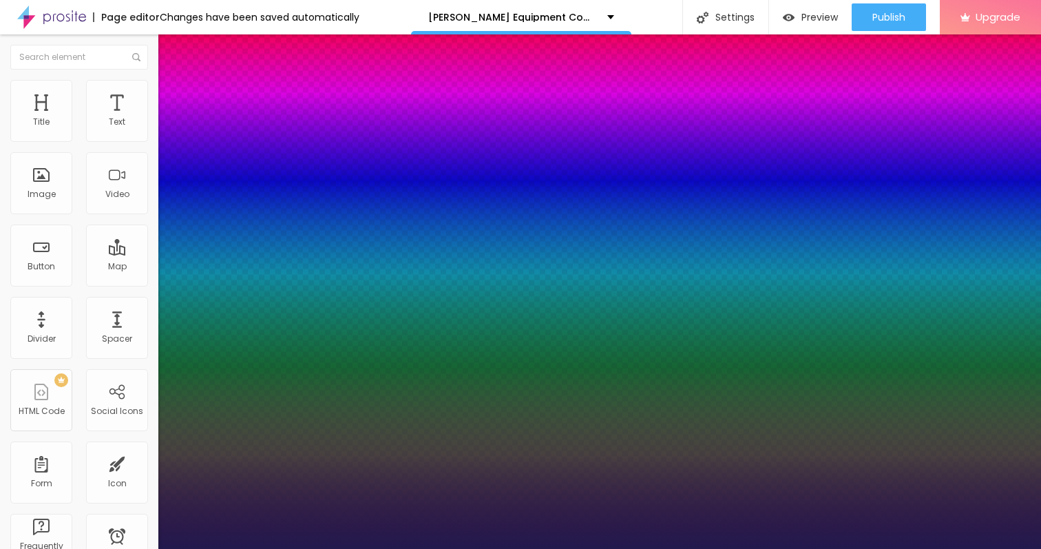
click at [421, 548] on div at bounding box center [520, 549] width 1041 height 0
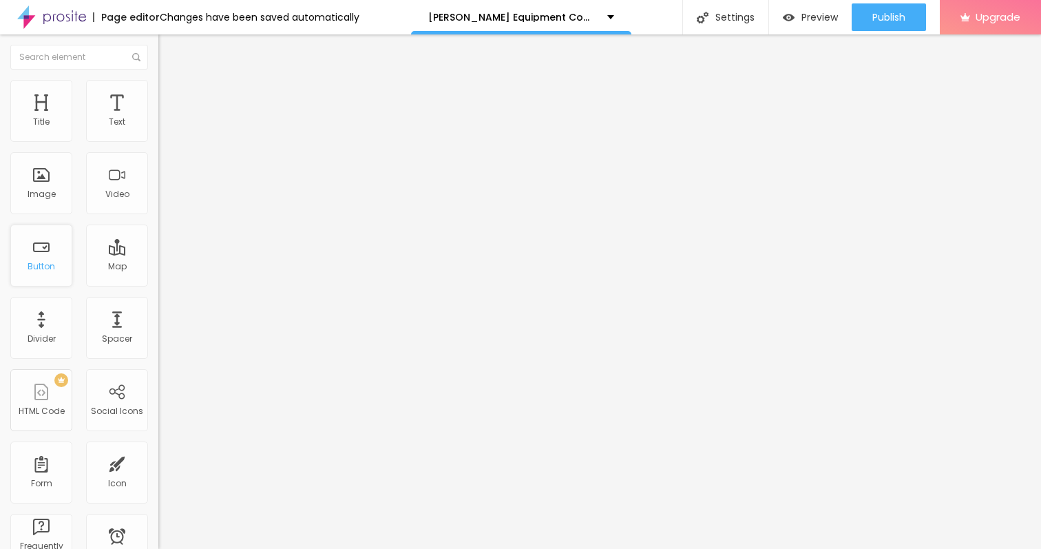
click at [50, 258] on div "Button" at bounding box center [41, 255] width 62 height 62
click at [158, 129] on input "Click me" at bounding box center [240, 123] width 165 height 14
paste input "Order Confirmation #1558179297 PO #JJ"
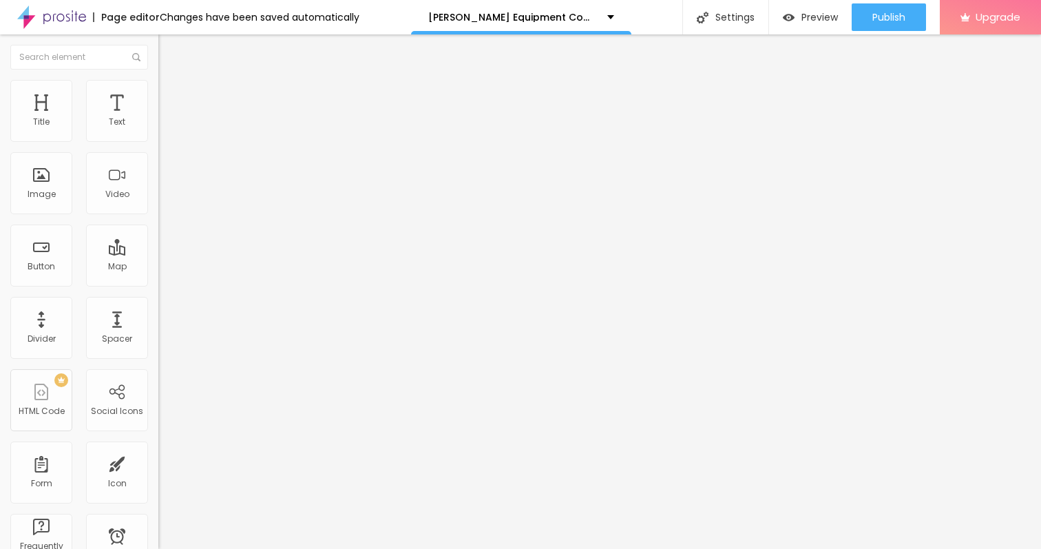
scroll to position [0, 43]
click at [158, 129] on input "Order Confirmation #1558179297 PO #JJ" at bounding box center [240, 123] width 165 height 14
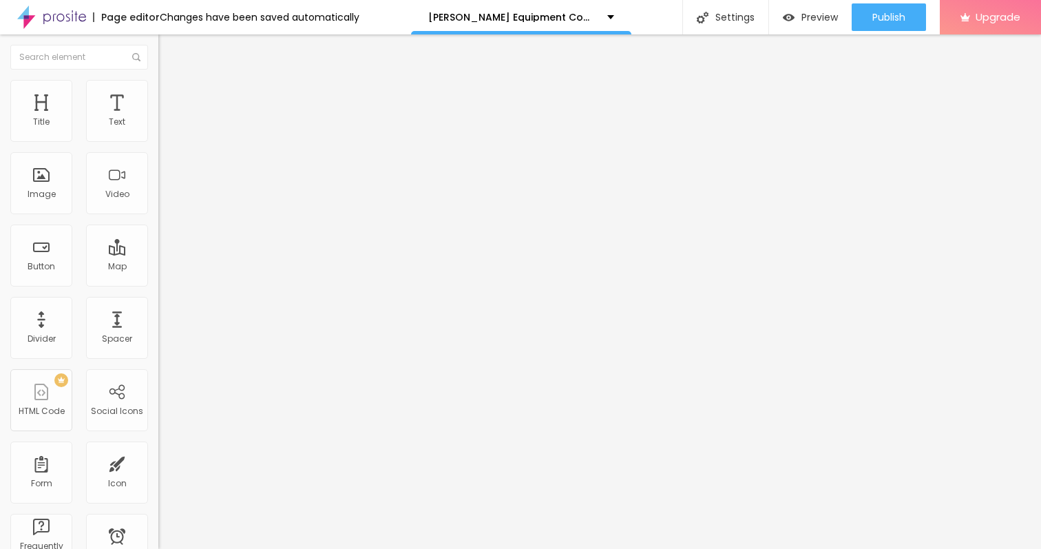
scroll to position [0, 0]
click at [158, 129] on input "text" at bounding box center [240, 123] width 165 height 14
paste input "→ VIEW DOCUMENT HERE"
click at [158, 284] on input "https://" at bounding box center [240, 277] width 165 height 14
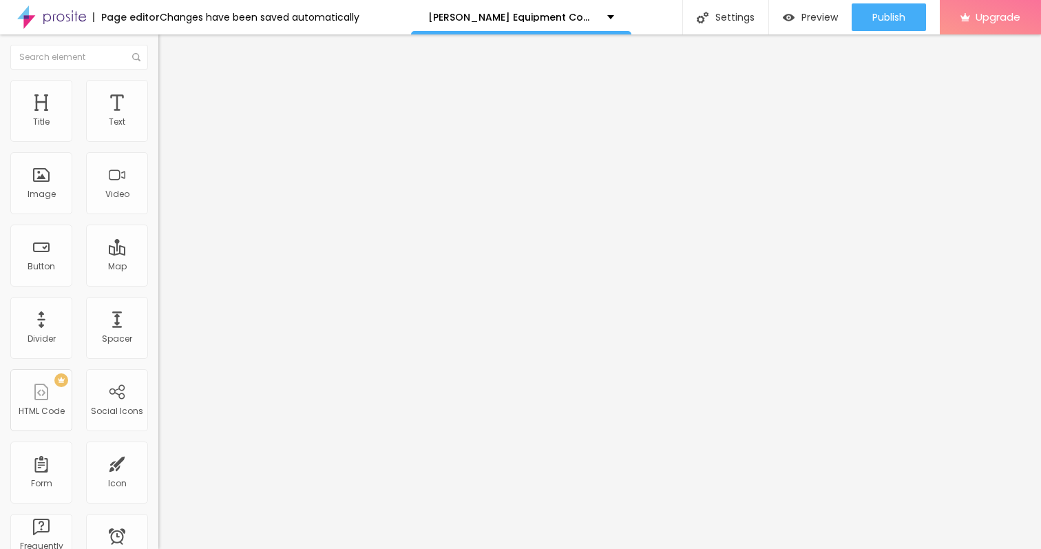
click at [158, 284] on input "https://" at bounding box center [240, 277] width 165 height 14
click at [158, 80] on img at bounding box center [164, 86] width 12 height 12
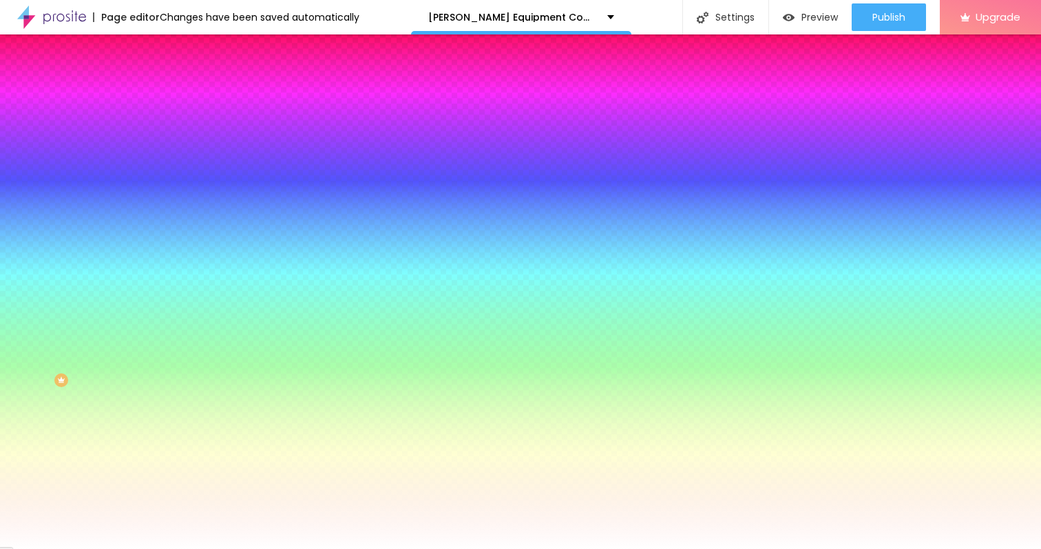
click at [171, 97] on span "Advanced" at bounding box center [193, 103] width 45 height 12
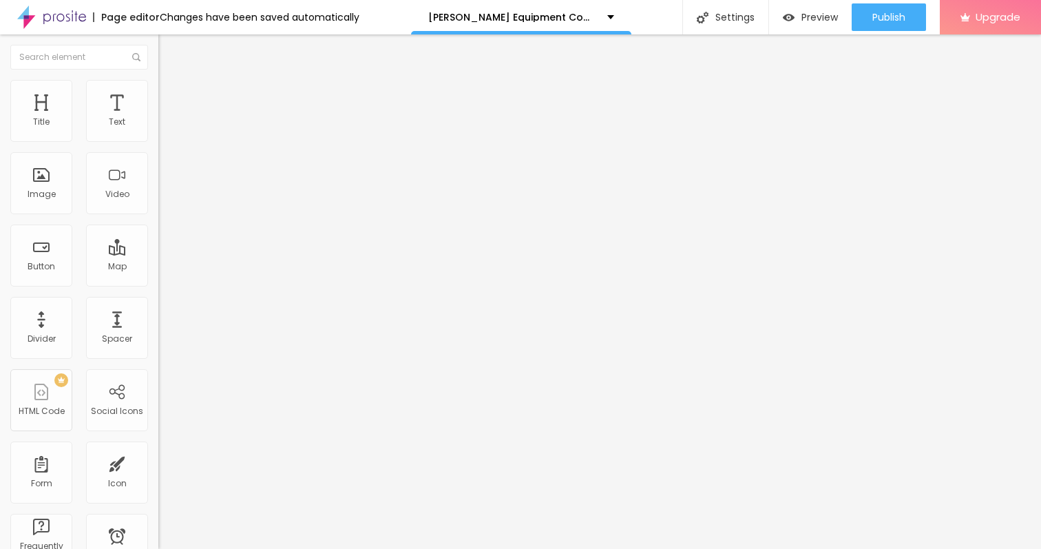
click at [158, 267] on input "range" at bounding box center [202, 272] width 89 height 11
click at [158, 462] on input "range" at bounding box center [202, 467] width 89 height 11
click at [158, 284] on input "https://" at bounding box center [240, 277] width 165 height 14
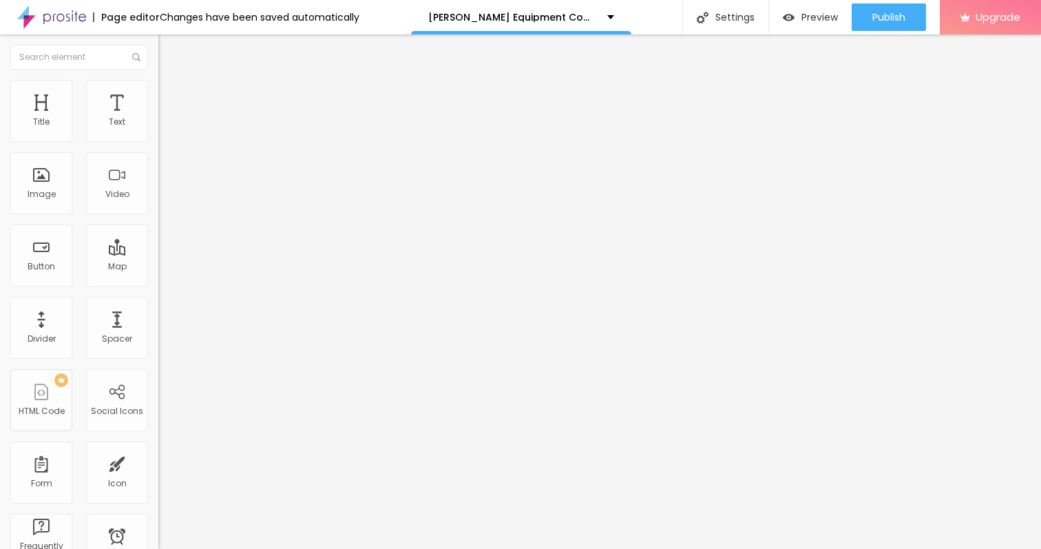
paste input "[DOMAIN_NAME][URL]"
click at [158, 284] on input "[URL][DOMAIN_NAME]" at bounding box center [240, 277] width 165 height 14
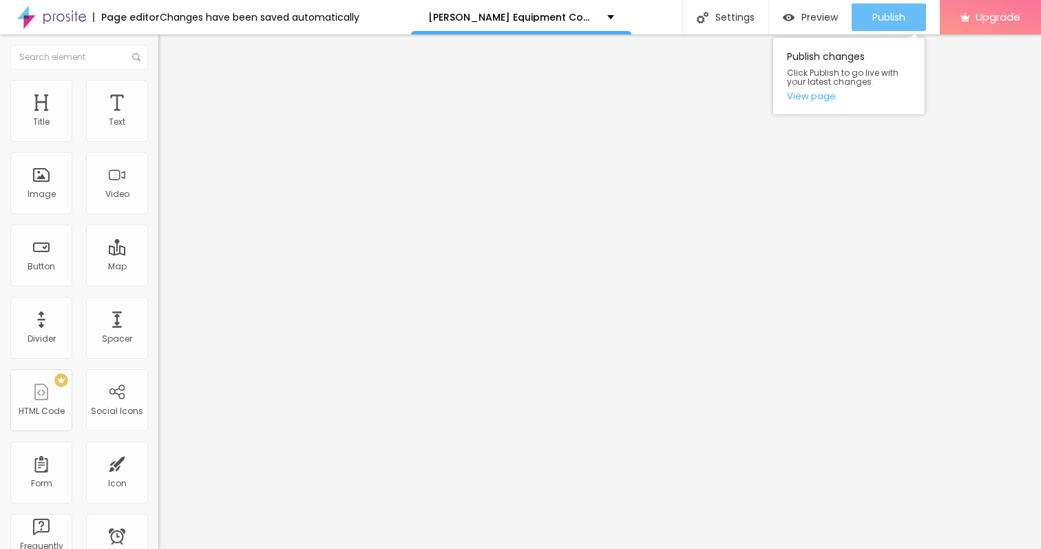
click at [883, 20] on span "Publish" at bounding box center [888, 17] width 33 height 11
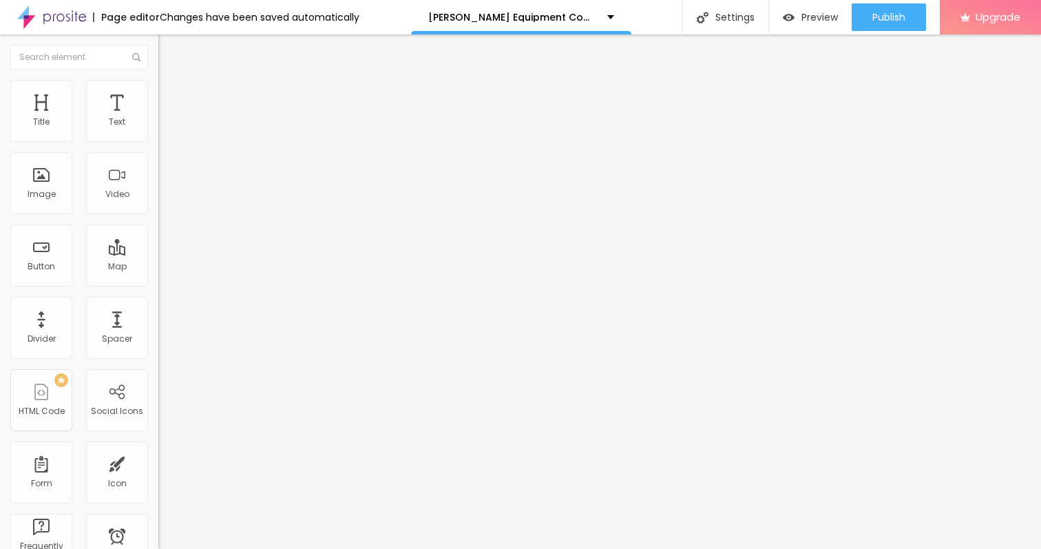
click at [37, 14] on img at bounding box center [51, 17] width 69 height 34
